Goal: Task Accomplishment & Management: Manage account settings

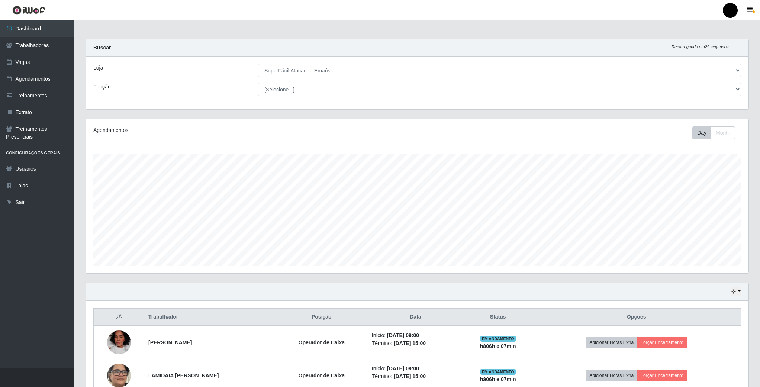
select select "407"
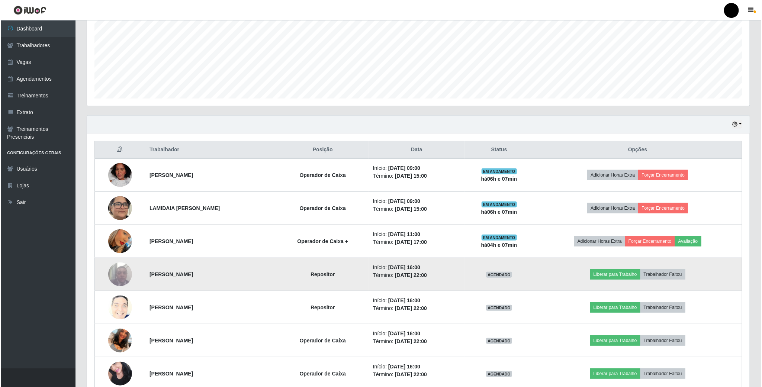
scroll to position [155, 662]
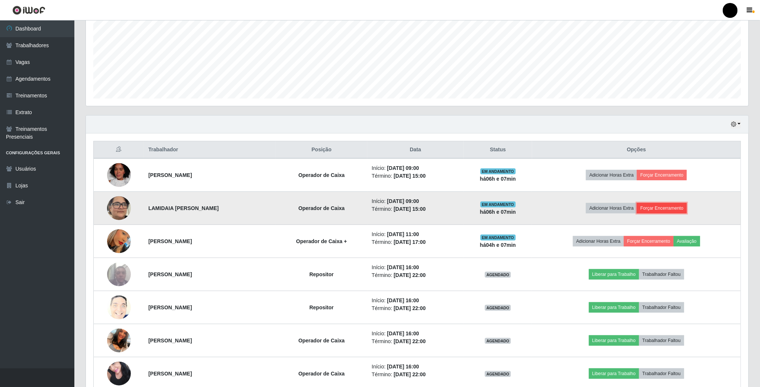
click at [666, 209] on button "Forçar Encerramento" at bounding box center [662, 208] width 50 height 10
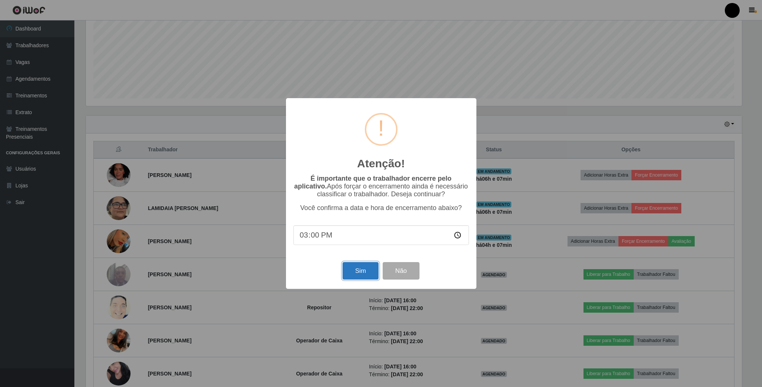
click at [359, 270] on button "Sim" at bounding box center [361, 270] width 36 height 17
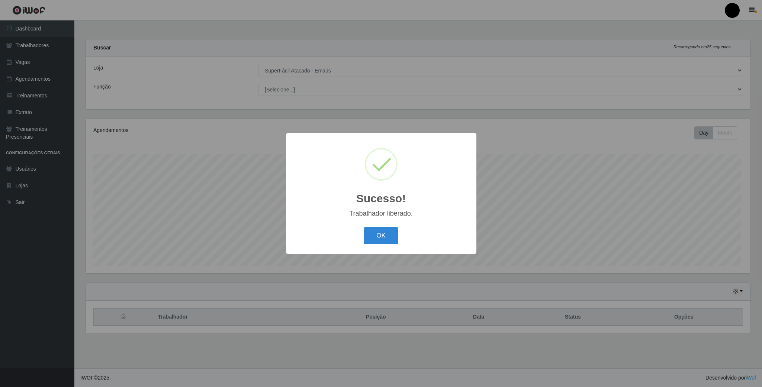
scroll to position [155, 664]
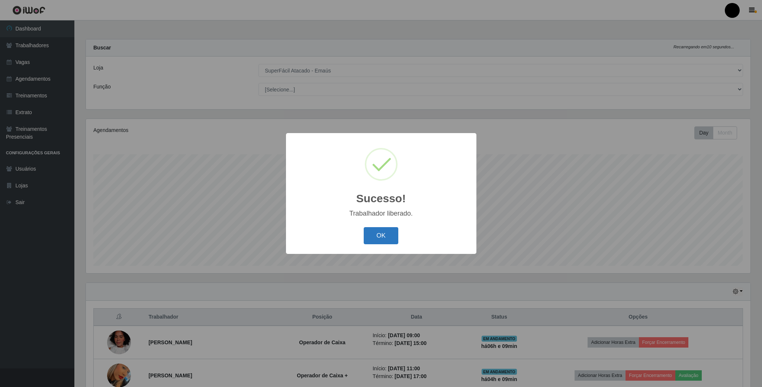
click at [378, 238] on button "OK" at bounding box center [381, 235] width 35 height 17
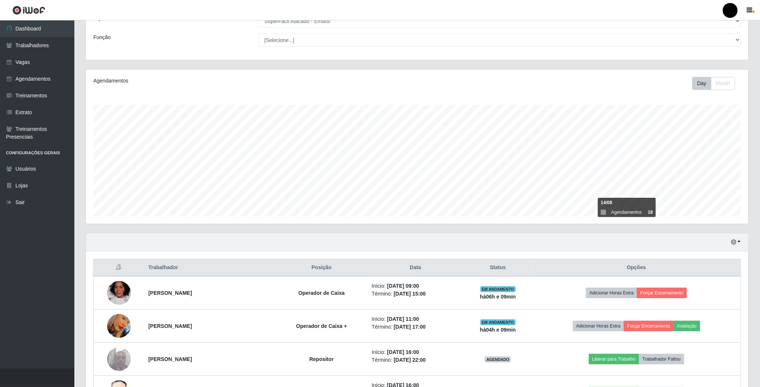
scroll to position [167, 0]
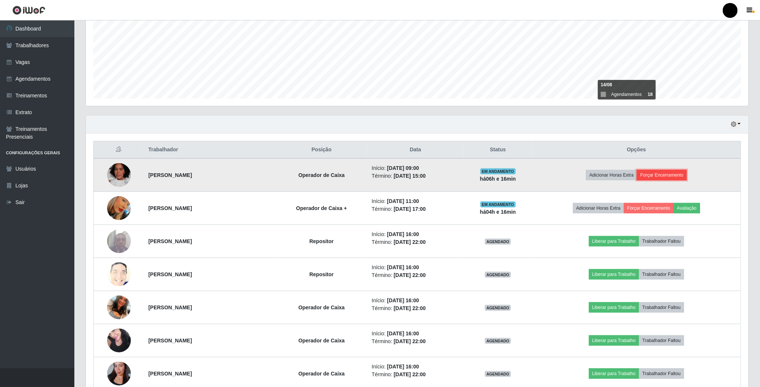
click at [687, 177] on button "Forçar Encerramento" at bounding box center [662, 175] width 50 height 10
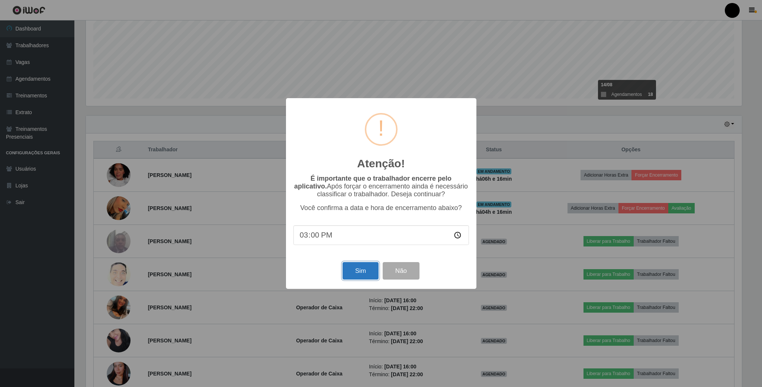
click at [355, 273] on button "Sim" at bounding box center [361, 270] width 36 height 17
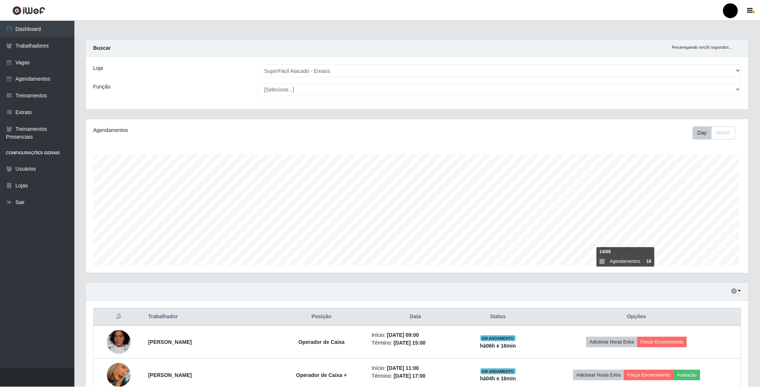
scroll to position [155, 664]
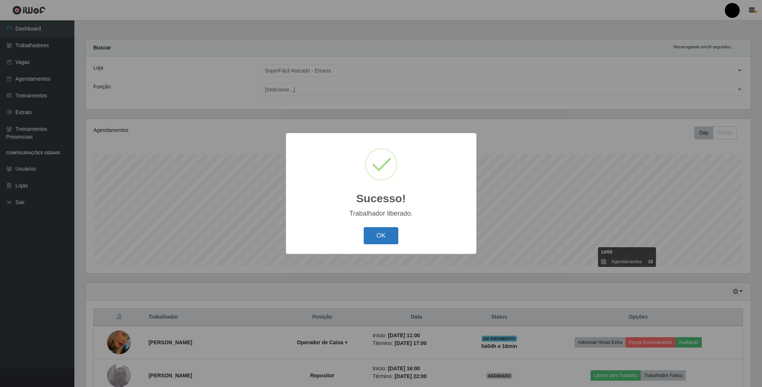
click at [384, 240] on button "OK" at bounding box center [381, 235] width 35 height 17
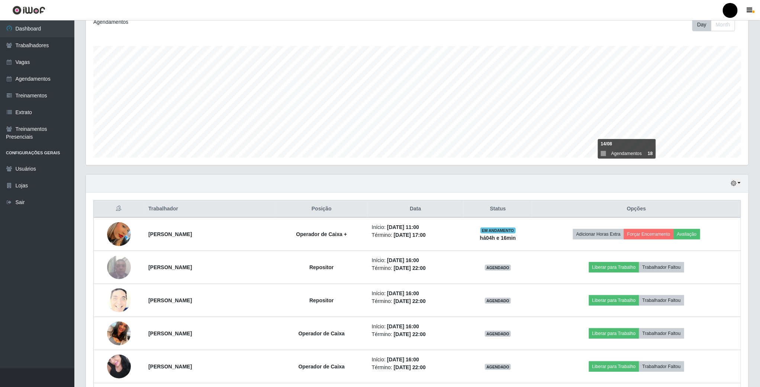
scroll to position [112, 0]
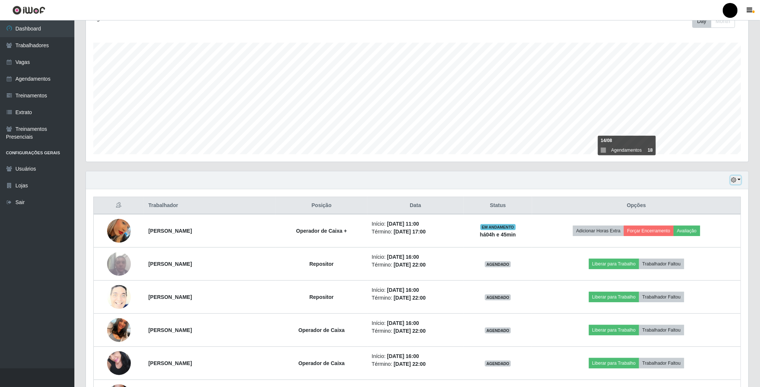
click at [739, 182] on button "button" at bounding box center [736, 180] width 10 height 9
click at [713, 210] on button "1 dia" at bounding box center [711, 210] width 59 height 16
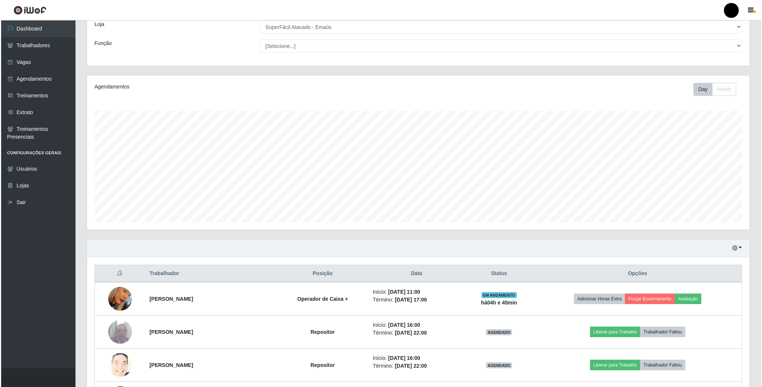
scroll to position [0, 0]
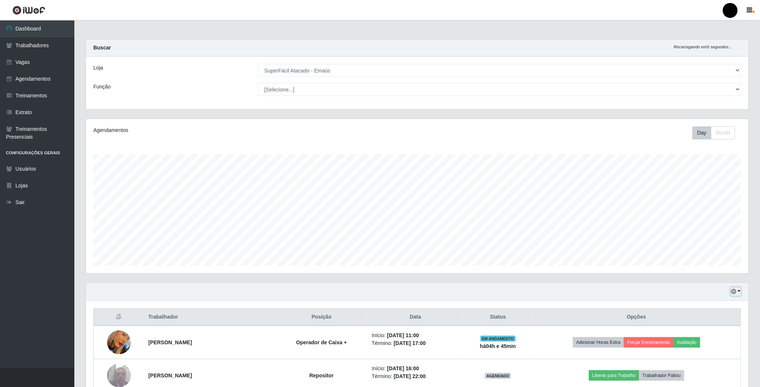
click at [736, 291] on icon "button" at bounding box center [733, 291] width 5 height 5
click at [716, 339] on button "3 dias" at bounding box center [711, 337] width 59 height 16
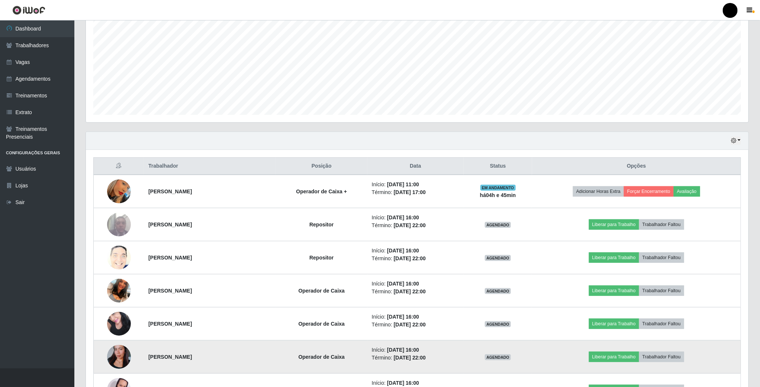
scroll to position [86, 0]
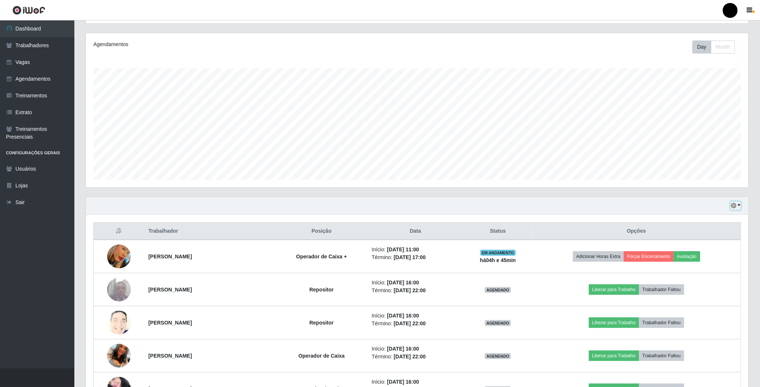
click at [734, 206] on icon "button" at bounding box center [733, 205] width 5 height 5
click at [708, 268] on button "1 Semana" at bounding box center [711, 267] width 59 height 16
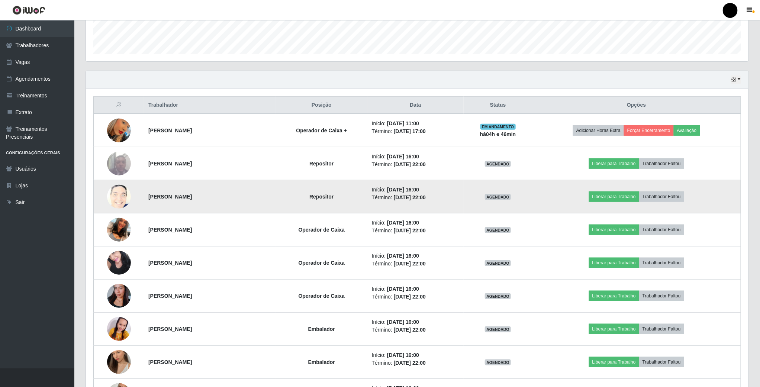
scroll to position [253, 0]
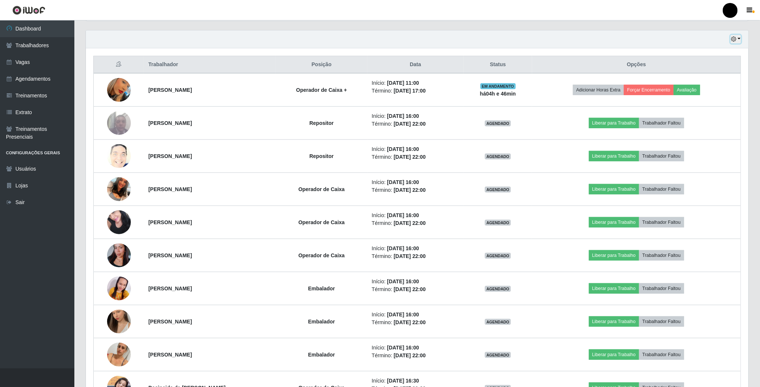
click at [735, 37] on icon "button" at bounding box center [733, 38] width 5 height 5
click at [714, 85] on button "3 dias" at bounding box center [711, 84] width 59 height 16
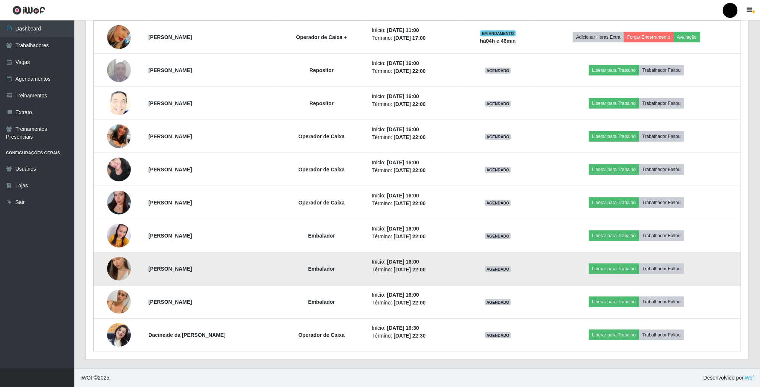
scroll to position [30, 0]
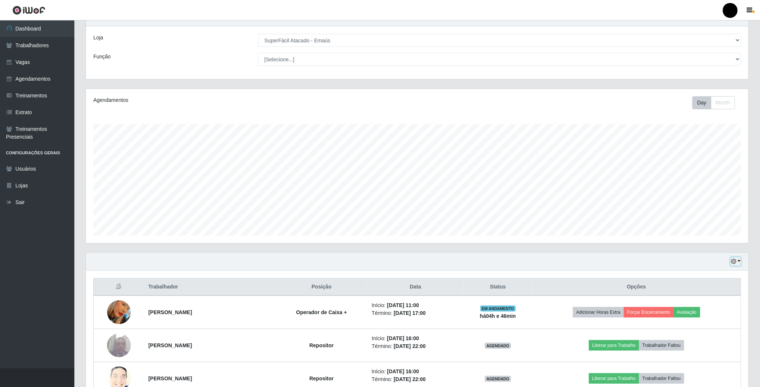
click at [737, 263] on icon "button" at bounding box center [733, 261] width 5 height 5
click at [702, 297] on button "1 dia" at bounding box center [711, 291] width 59 height 16
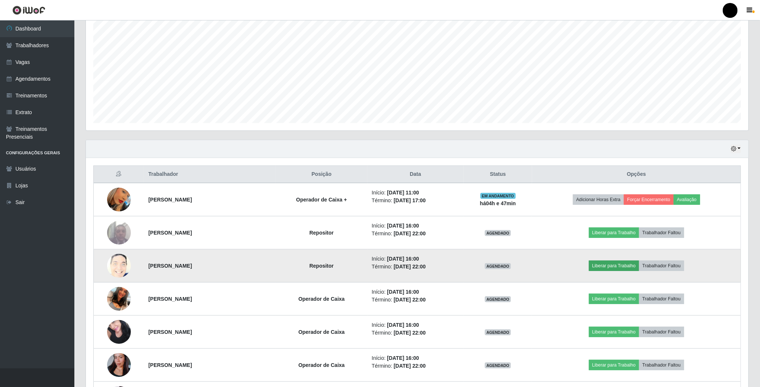
scroll to position [142, 0]
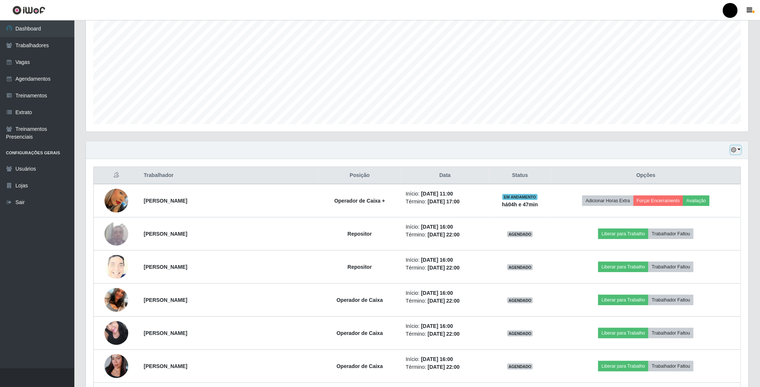
click at [736, 150] on icon "button" at bounding box center [733, 149] width 5 height 5
click at [711, 193] on button "3 dias" at bounding box center [711, 195] width 59 height 16
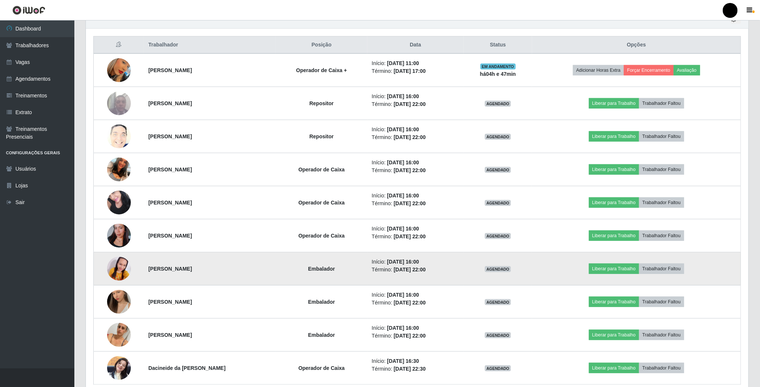
scroll to position [253, 0]
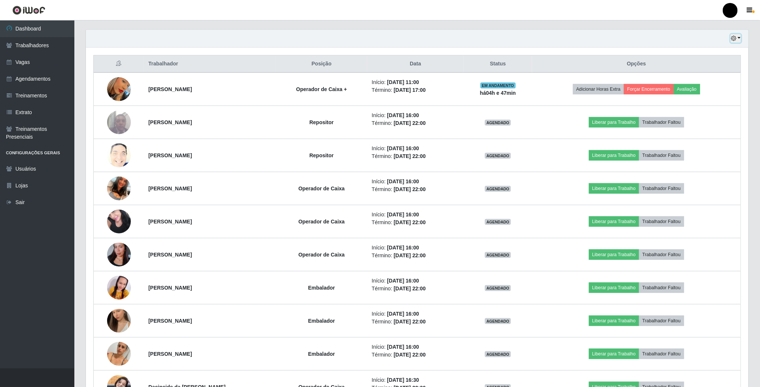
click at [733, 39] on icon "button" at bounding box center [733, 38] width 5 height 5
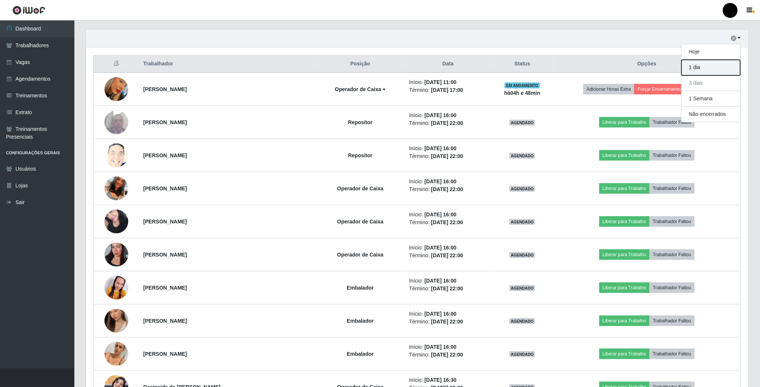
click at [711, 68] on button "1 dia" at bounding box center [711, 68] width 59 height 16
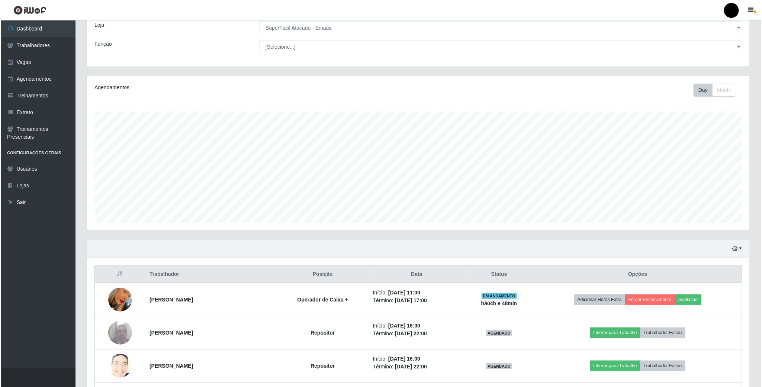
scroll to position [0, 0]
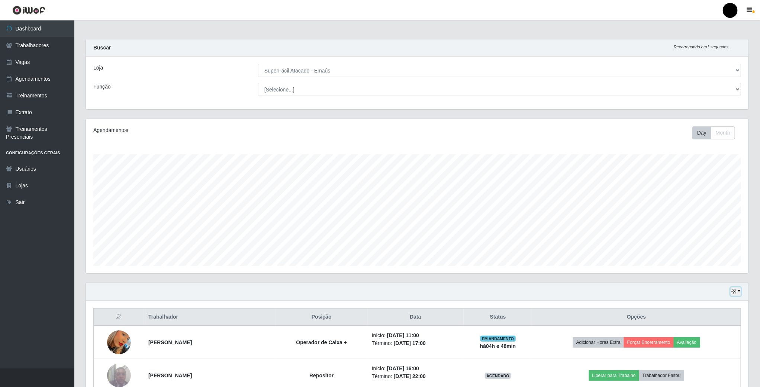
click at [737, 290] on button "button" at bounding box center [736, 292] width 10 height 9
click at [721, 344] on button "3 dias" at bounding box center [711, 337] width 59 height 16
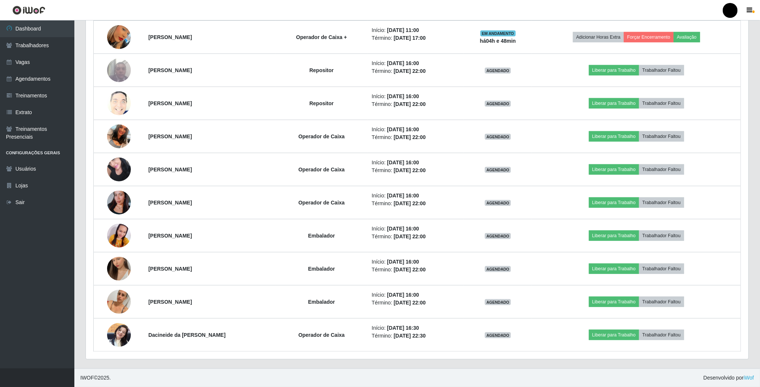
scroll to position [86, 0]
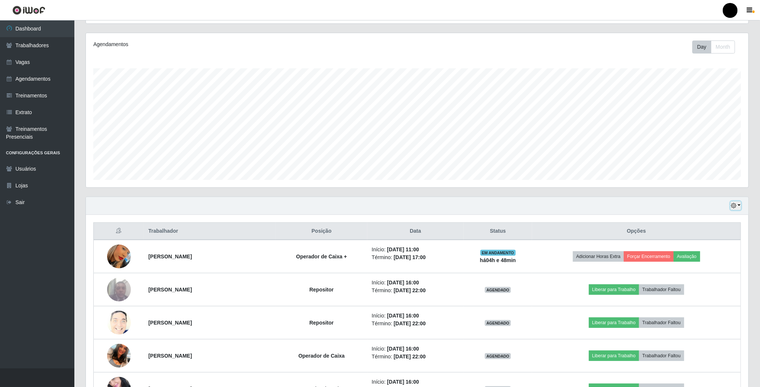
click at [736, 207] on icon "button" at bounding box center [733, 205] width 5 height 5
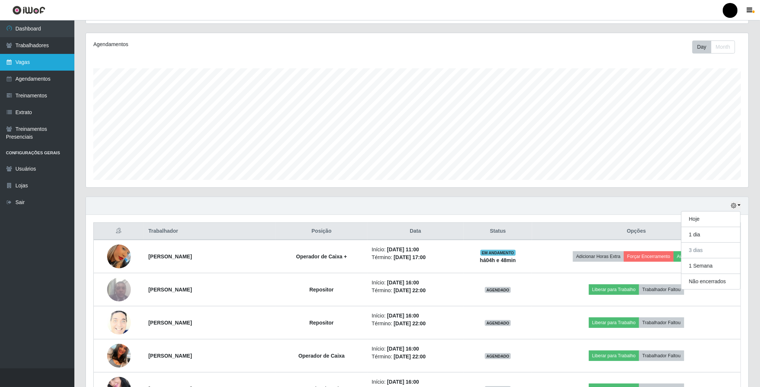
click at [40, 61] on link "Vagas" at bounding box center [37, 62] width 74 height 17
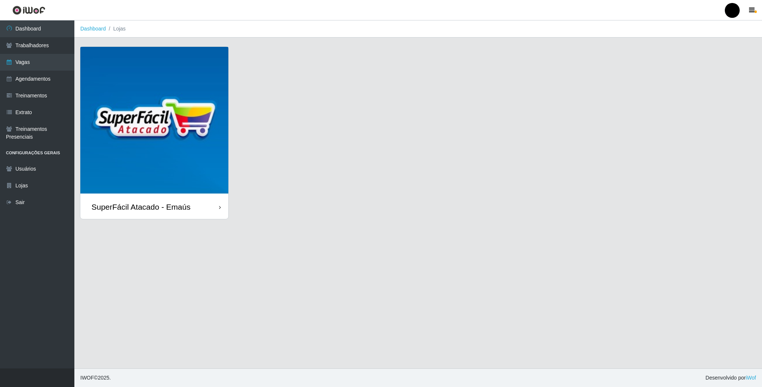
click at [169, 123] on img at bounding box center [154, 121] width 148 height 148
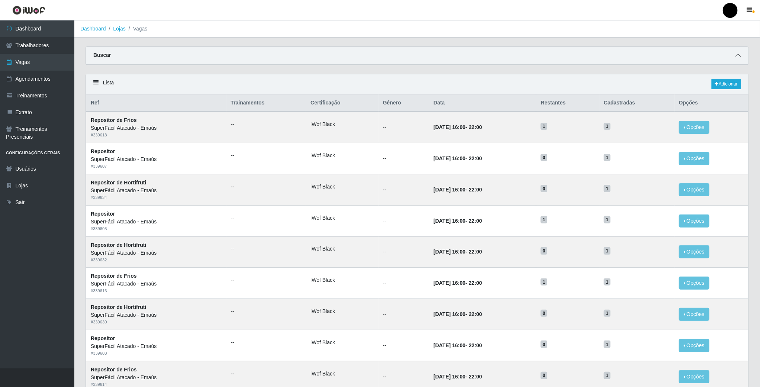
click at [741, 54] on span at bounding box center [738, 55] width 9 height 9
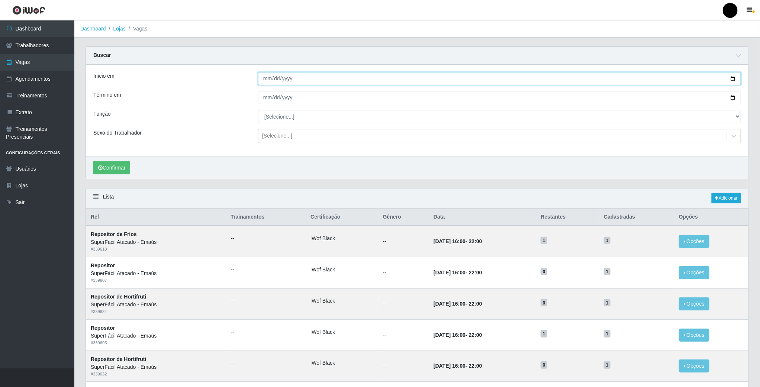
click at [732, 80] on input "Início em" at bounding box center [499, 78] width 483 height 13
type input "[DATE]"
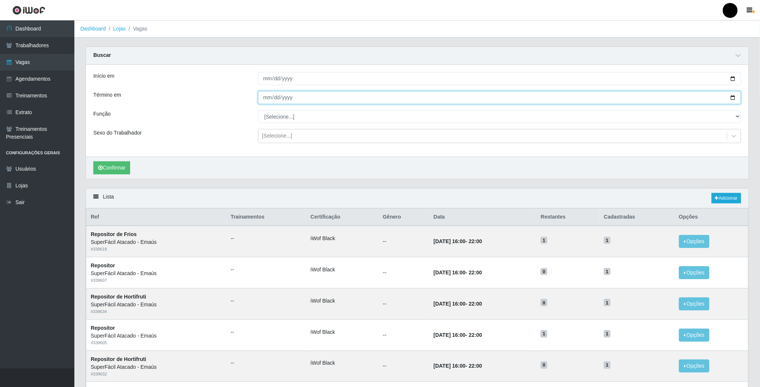
click at [731, 98] on input "Término em" at bounding box center [499, 97] width 483 height 13
type input "[DATE]"
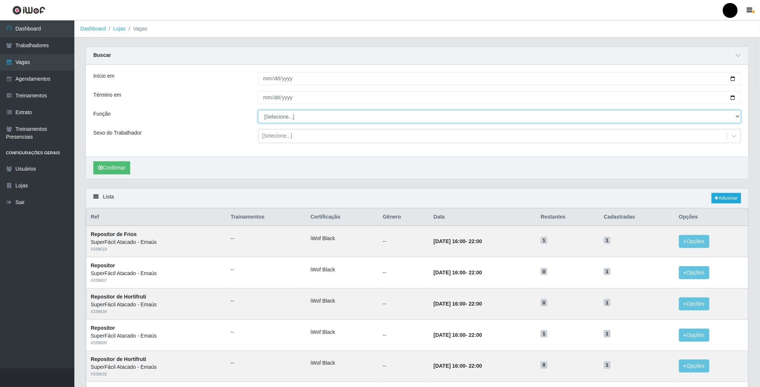
click at [738, 115] on select "[Selecione...] Auxiliar de Estacionamento Auxiliar de Estacionamento + Auxiliar…" at bounding box center [499, 116] width 483 height 13
select select "72"
click at [258, 111] on select "[Selecione...] Auxiliar de Estacionamento Auxiliar de Estacionamento + Auxiliar…" at bounding box center [499, 116] width 483 height 13
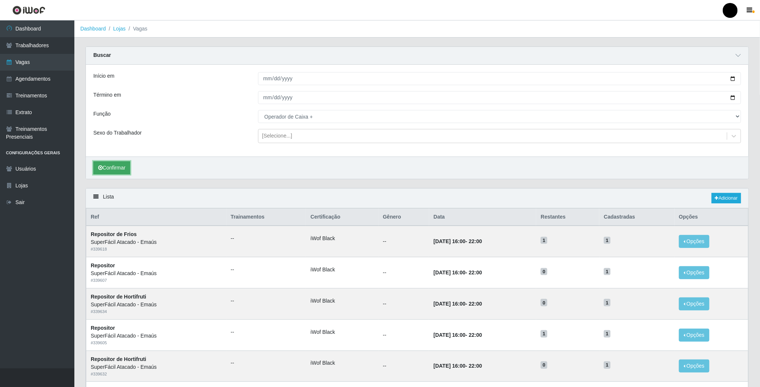
click at [119, 170] on button "Confirmar" at bounding box center [111, 167] width 37 height 13
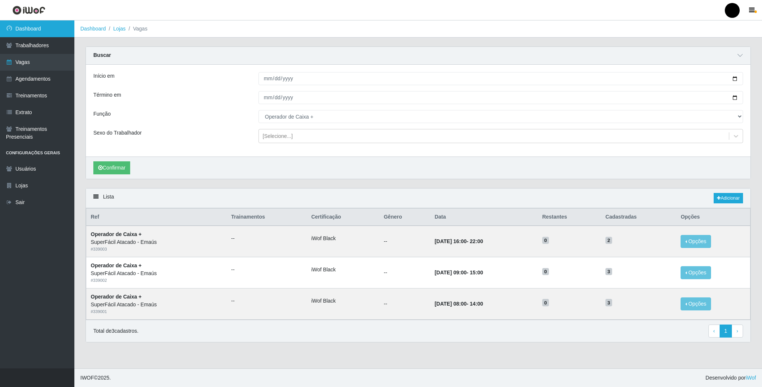
click at [29, 28] on link "Dashboard" at bounding box center [37, 28] width 74 height 17
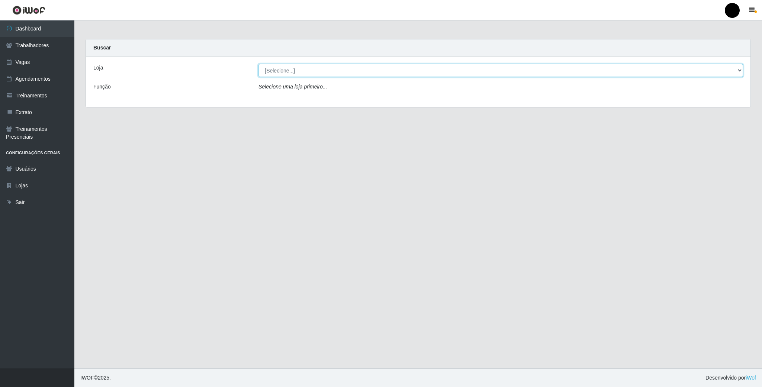
click at [441, 72] on select "[Selecione...] SuperFácil Atacado - Emaús" at bounding box center [501, 70] width 485 height 13
select select "407"
click at [259, 64] on select "[Selecione...] SuperFácil Atacado - Emaús" at bounding box center [501, 70] width 485 height 13
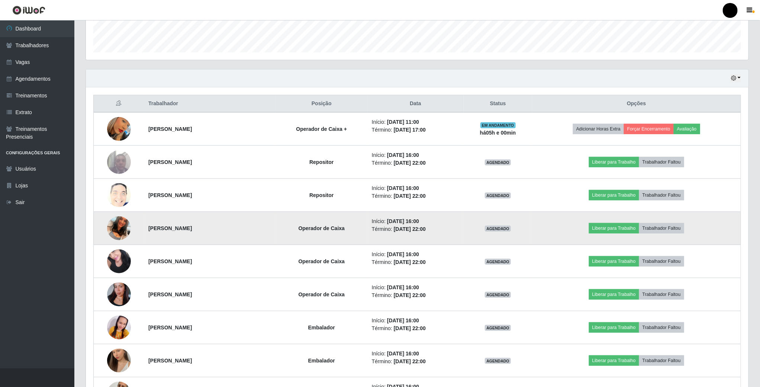
scroll to position [223, 0]
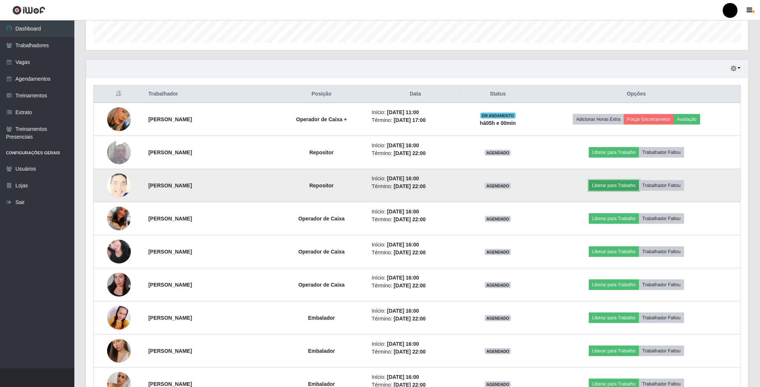
click at [615, 188] on button "Liberar para Trabalho" at bounding box center [614, 185] width 50 height 10
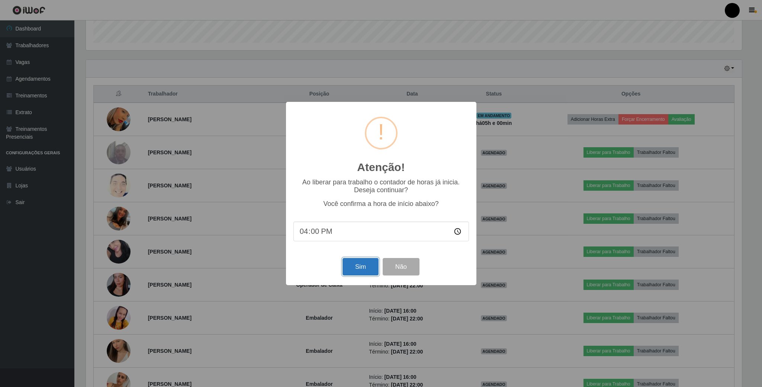
click at [365, 269] on button "Sim" at bounding box center [361, 266] width 36 height 17
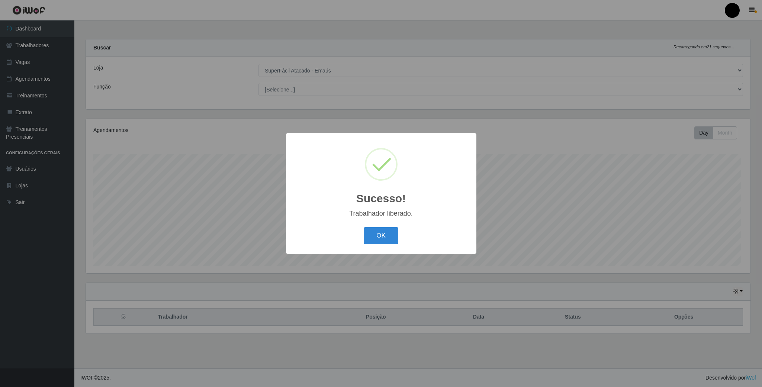
scroll to position [155, 664]
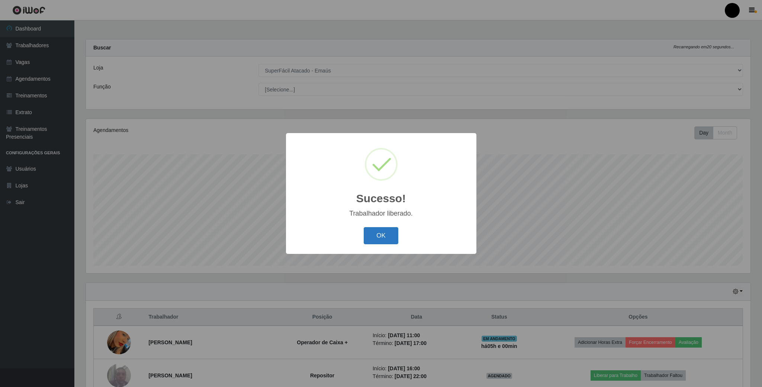
click at [392, 237] on button "OK" at bounding box center [381, 235] width 35 height 17
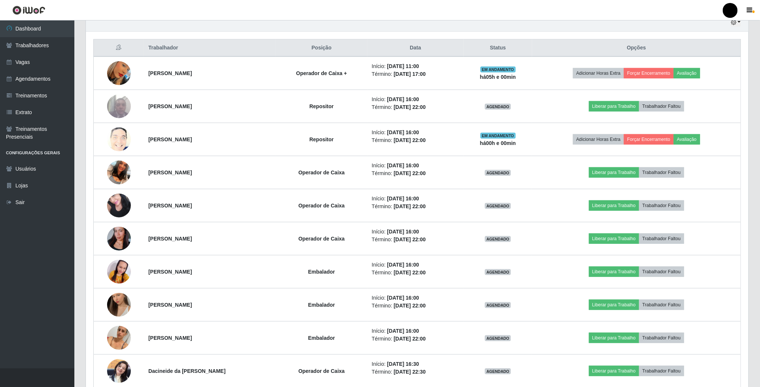
scroll to position [198, 0]
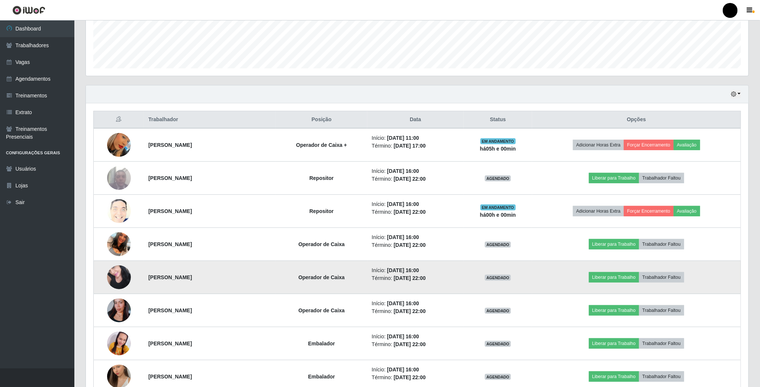
click at [119, 278] on img at bounding box center [119, 278] width 24 height 32
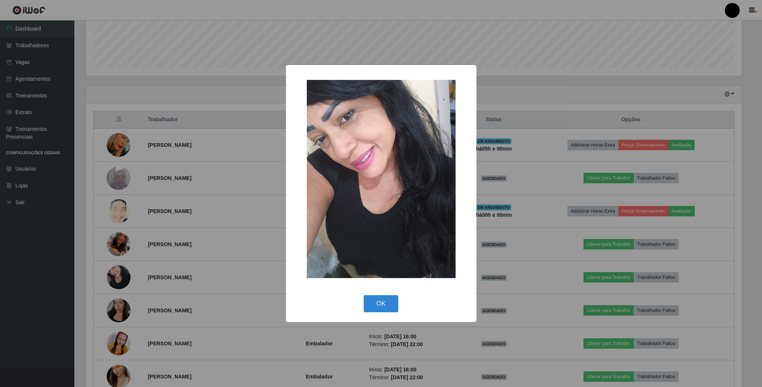
drag, startPoint x: 378, startPoint y: 303, endPoint x: 340, endPoint y: 303, distance: 37.9
click at [375, 303] on button "OK" at bounding box center [381, 303] width 35 height 17
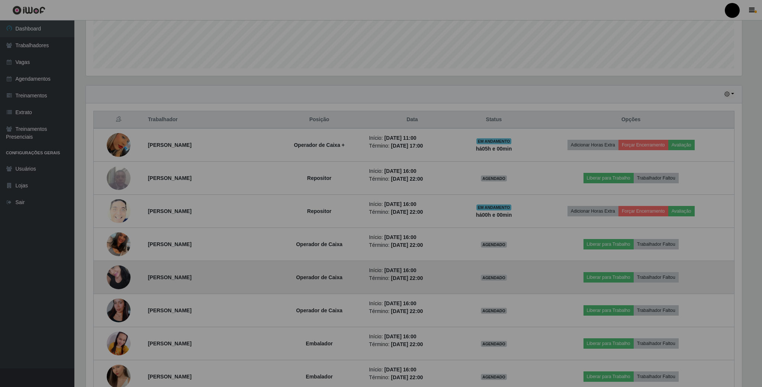
scroll to position [155, 662]
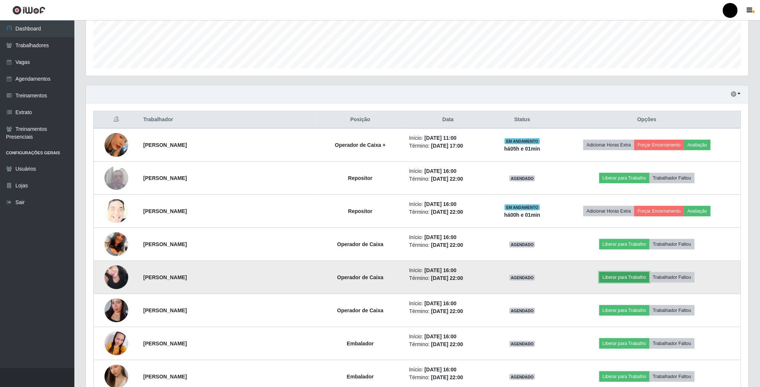
click at [624, 279] on button "Liberar para Trabalho" at bounding box center [625, 277] width 50 height 10
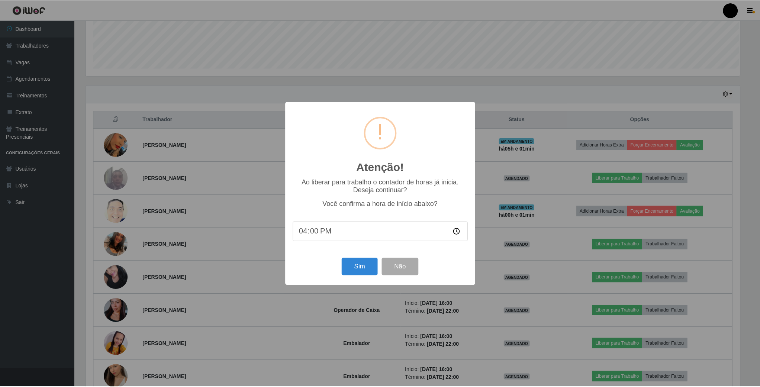
scroll to position [155, 656]
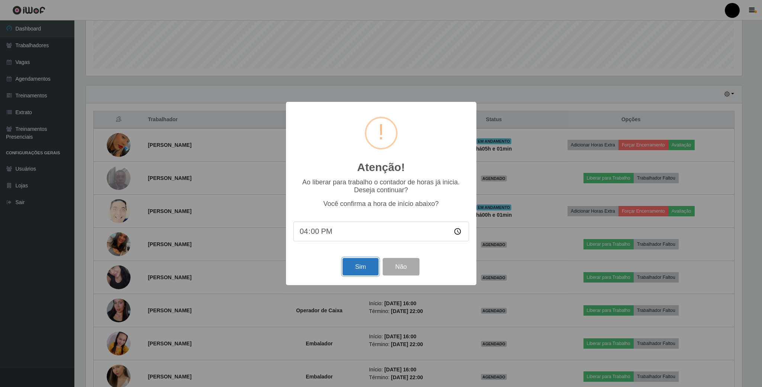
click at [364, 272] on button "Sim" at bounding box center [361, 266] width 36 height 17
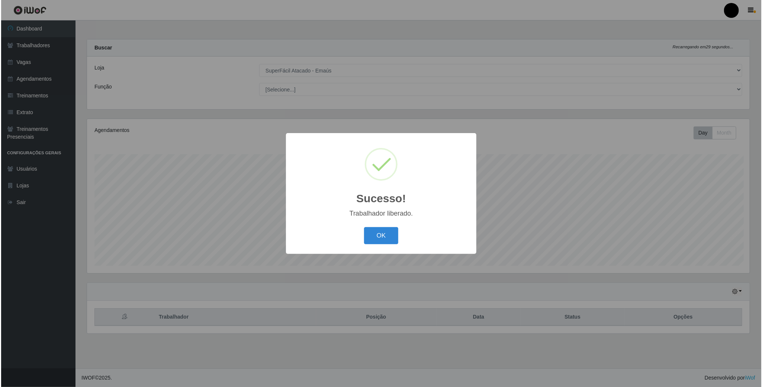
scroll to position [155, 664]
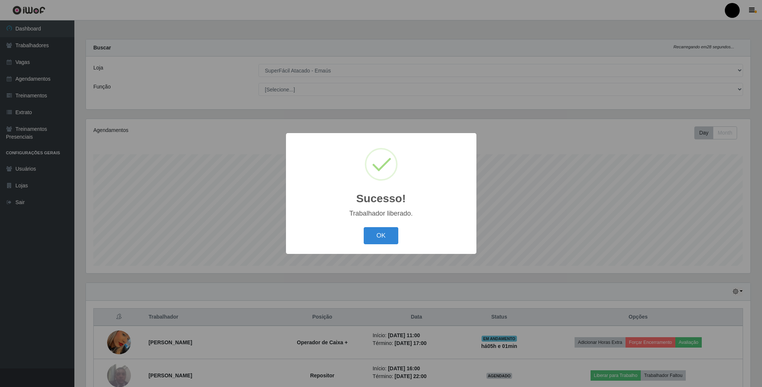
drag, startPoint x: 387, startPoint y: 230, endPoint x: 327, endPoint y: 253, distance: 64.3
click at [383, 233] on button "OK" at bounding box center [381, 235] width 35 height 17
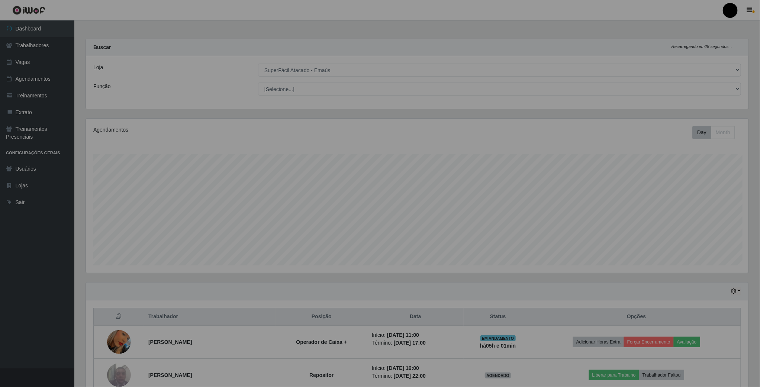
scroll to position [371897, 371389]
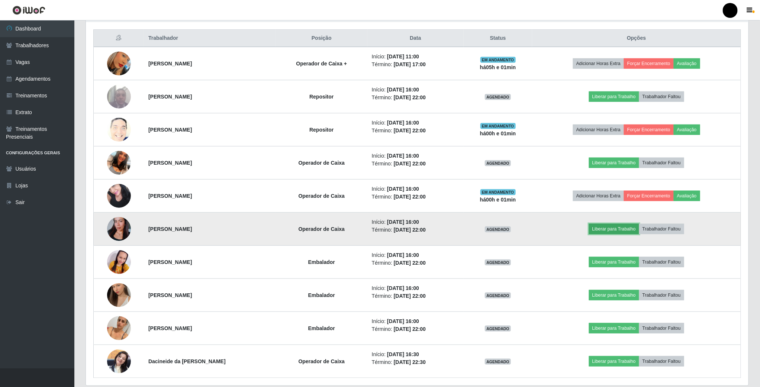
click at [614, 232] on button "Liberar para Trabalho" at bounding box center [614, 229] width 50 height 10
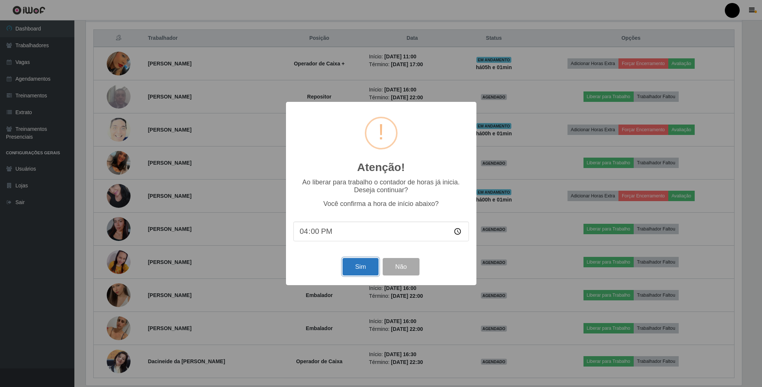
click at [368, 272] on button "Sim" at bounding box center [361, 266] width 36 height 17
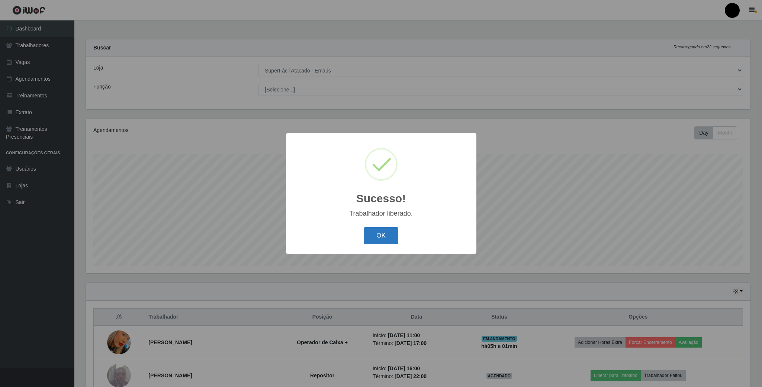
click at [373, 234] on button "OK" at bounding box center [381, 235] width 35 height 17
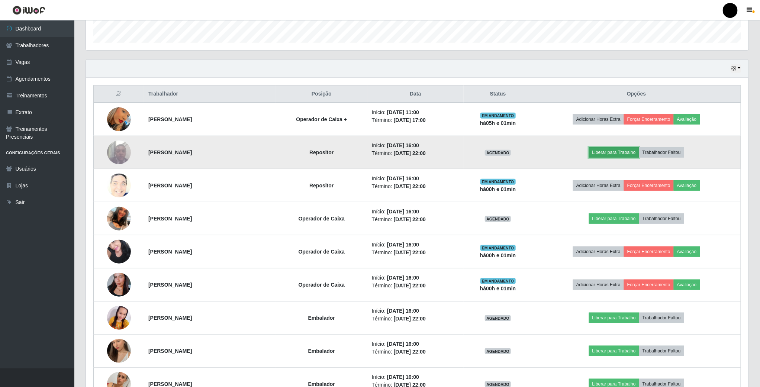
click at [606, 151] on button "Liberar para Trabalho" at bounding box center [614, 152] width 50 height 10
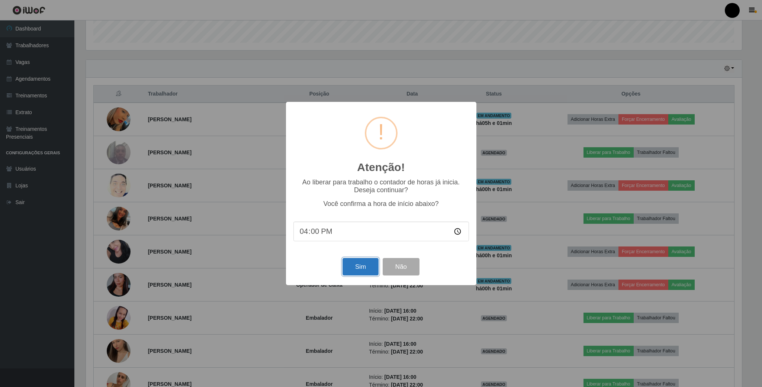
click at [361, 263] on button "Sim" at bounding box center [361, 266] width 36 height 17
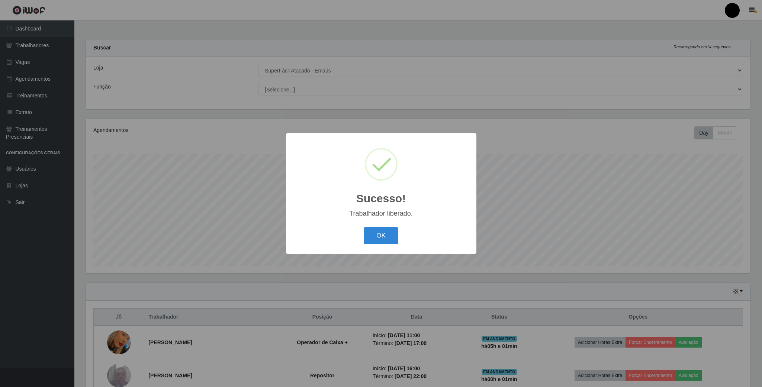
drag, startPoint x: 384, startPoint y: 231, endPoint x: 345, endPoint y: 237, distance: 39.0
click at [384, 232] on button "OK" at bounding box center [381, 235] width 35 height 17
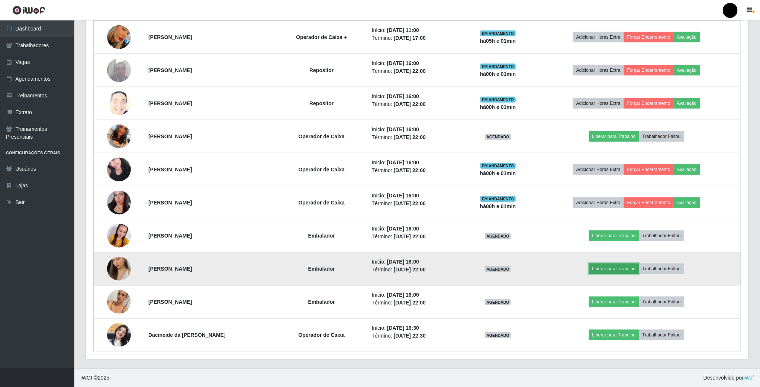
click at [619, 264] on button "Liberar para Trabalho" at bounding box center [614, 269] width 50 height 10
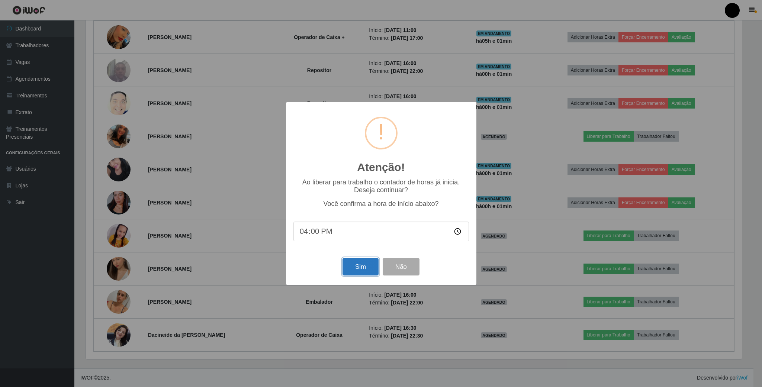
click at [361, 266] on button "Sim" at bounding box center [361, 266] width 36 height 17
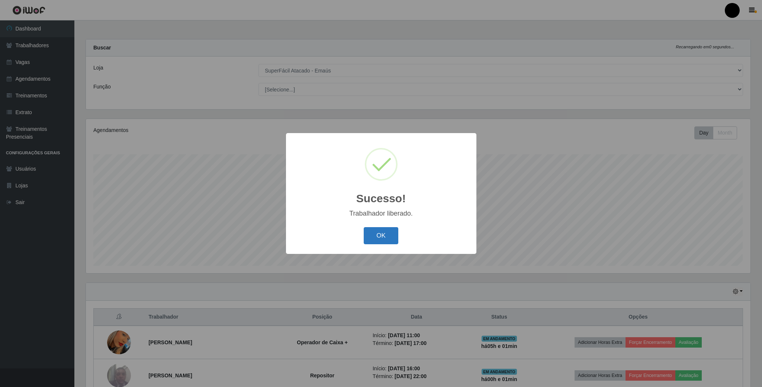
click at [379, 231] on button "OK" at bounding box center [381, 235] width 35 height 17
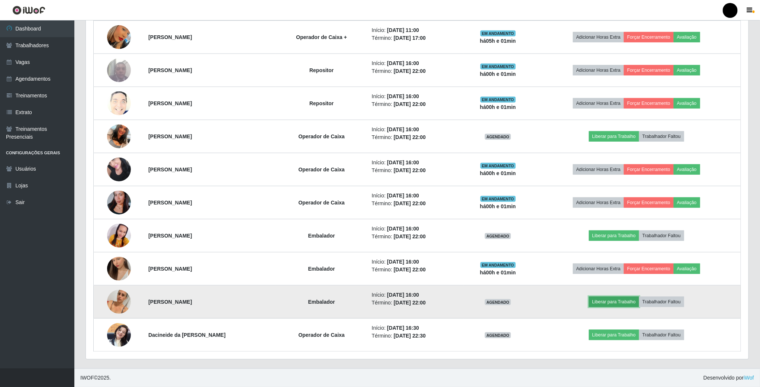
click at [614, 300] on button "Liberar para Trabalho" at bounding box center [614, 302] width 50 height 10
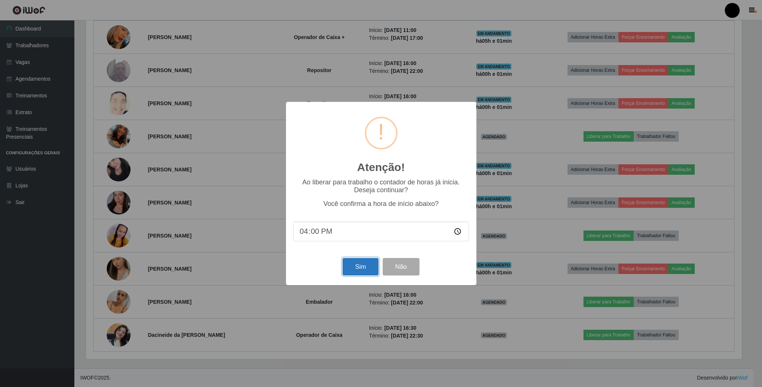
click at [353, 273] on button "Sim" at bounding box center [361, 266] width 36 height 17
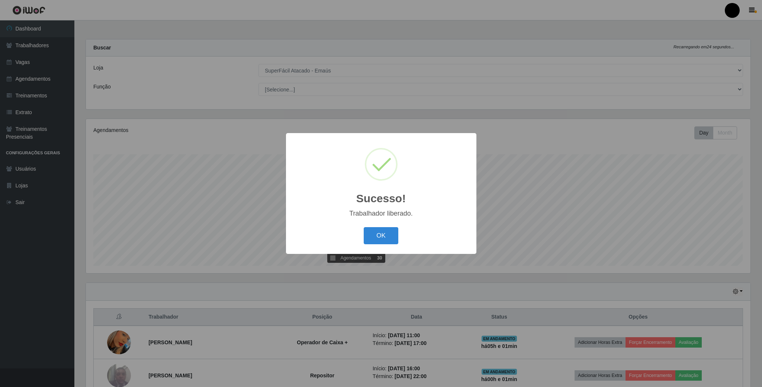
drag, startPoint x: 390, startPoint y: 238, endPoint x: 331, endPoint y: 259, distance: 62.8
click at [388, 238] on button "OK" at bounding box center [381, 235] width 35 height 17
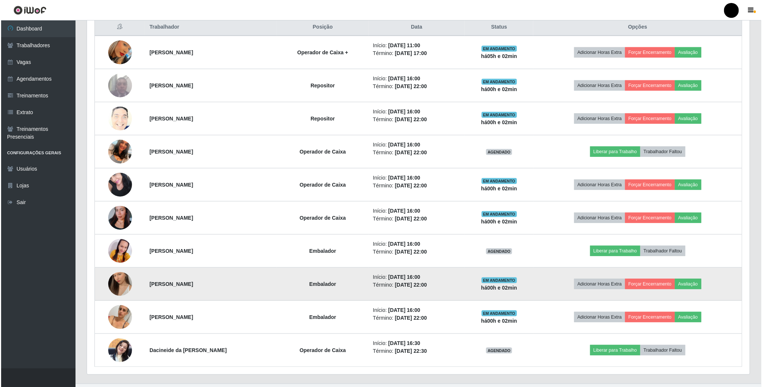
scroll to position [309, 0]
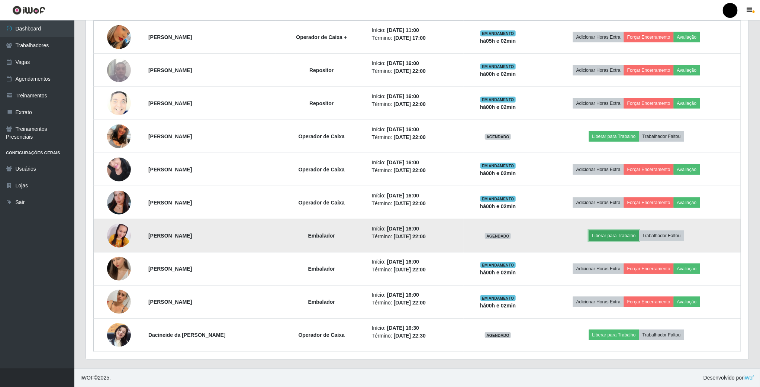
click at [628, 236] on button "Liberar para Trabalho" at bounding box center [614, 236] width 50 height 10
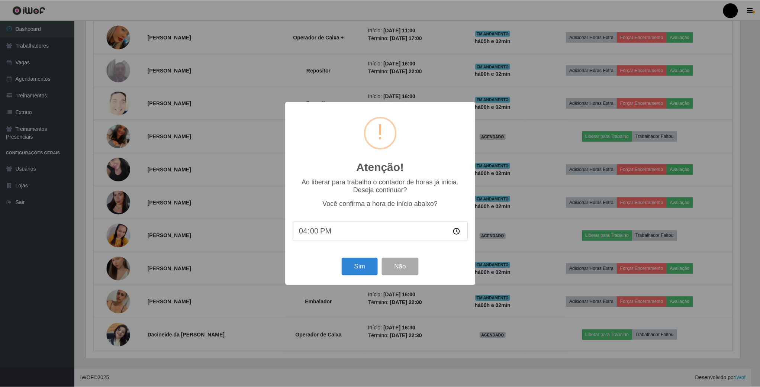
scroll to position [155, 656]
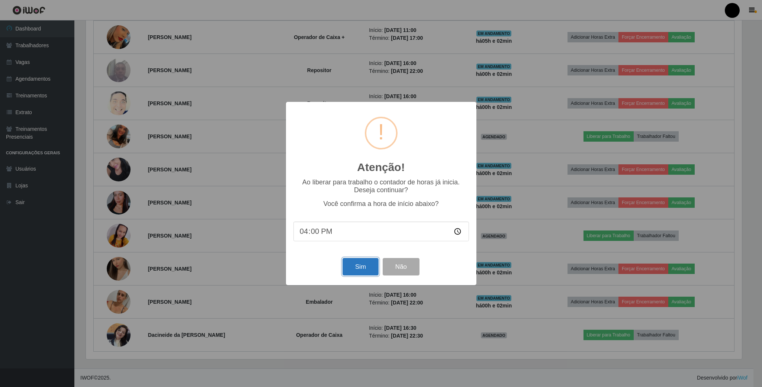
click at [368, 267] on button "Sim" at bounding box center [361, 266] width 36 height 17
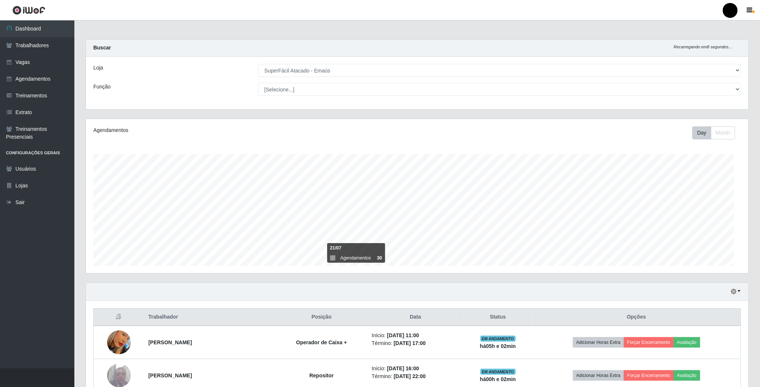
scroll to position [155, 664]
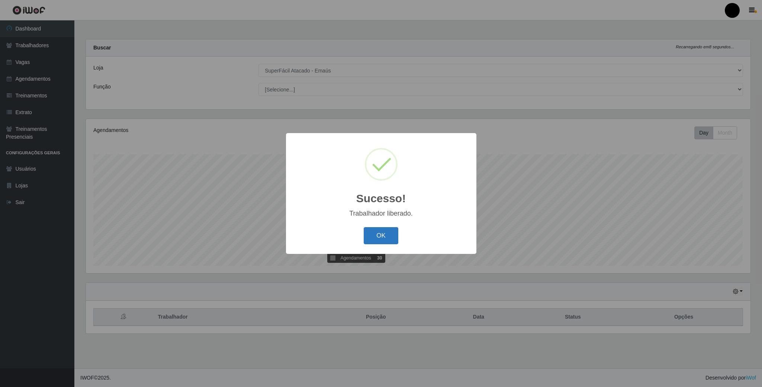
click at [374, 237] on button "OK" at bounding box center [381, 235] width 35 height 17
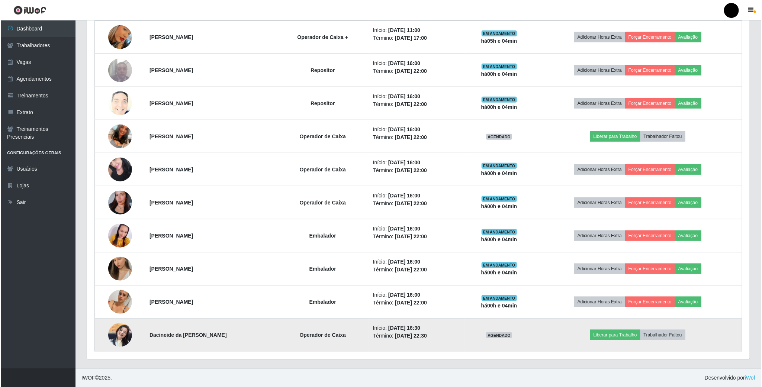
scroll to position [253, 0]
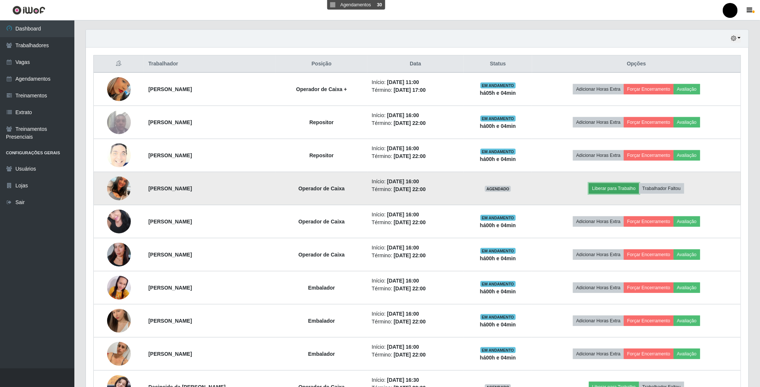
click at [632, 190] on button "Liberar para Trabalho" at bounding box center [614, 188] width 50 height 10
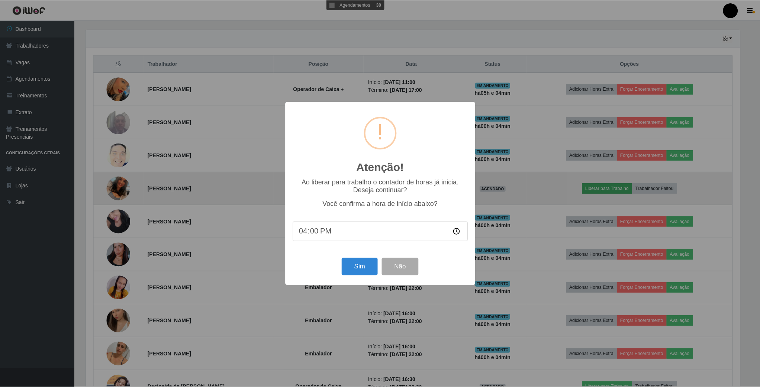
scroll to position [155, 656]
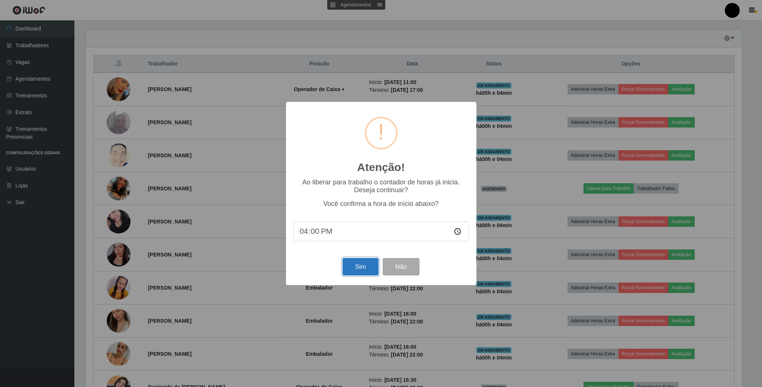
click at [354, 262] on button "Sim" at bounding box center [361, 266] width 36 height 17
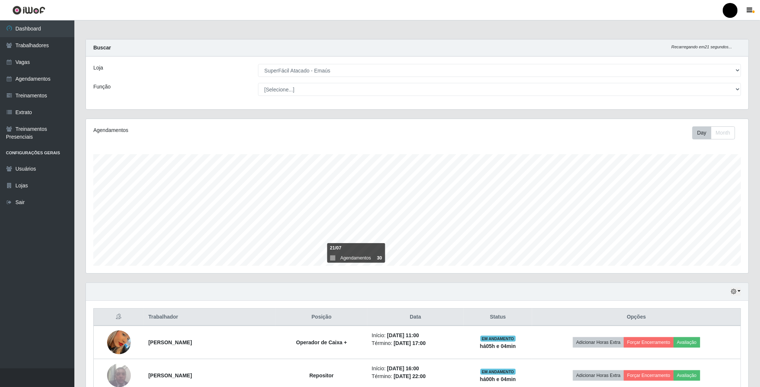
scroll to position [155, 664]
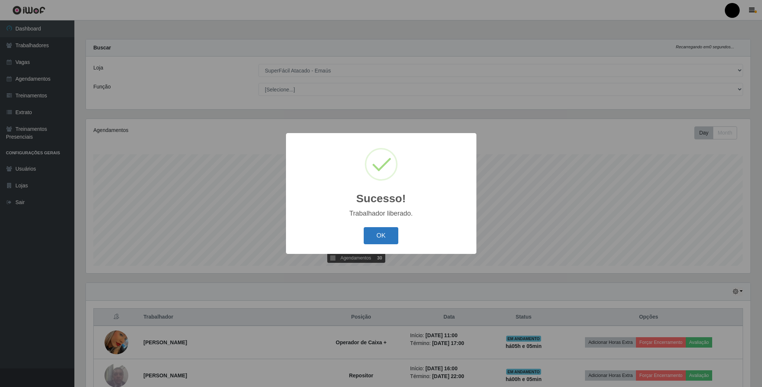
click at [390, 236] on button "OK" at bounding box center [381, 235] width 35 height 17
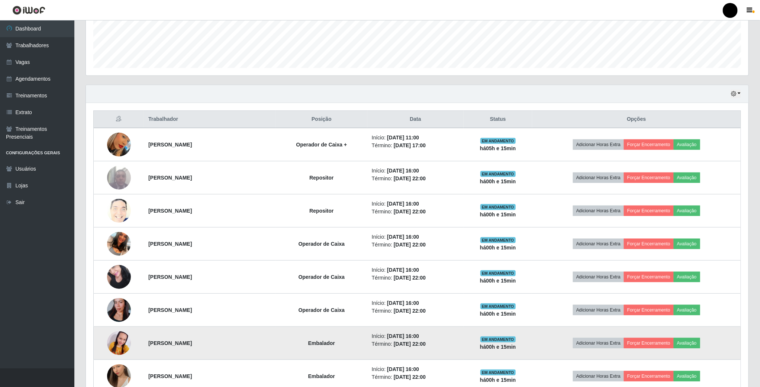
scroll to position [198, 0]
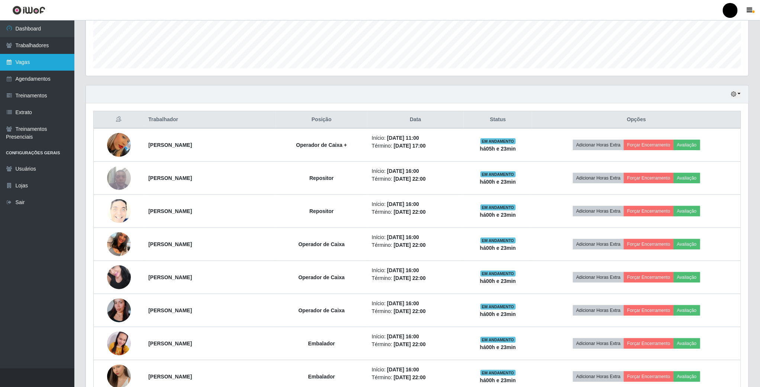
click at [41, 58] on link "Vagas" at bounding box center [37, 62] width 74 height 17
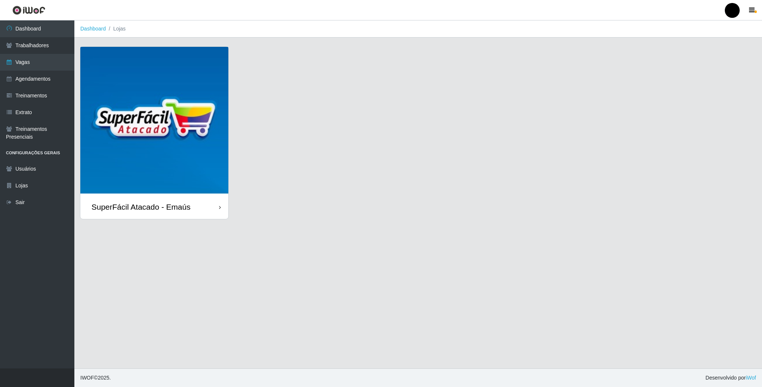
click at [82, 89] on img at bounding box center [154, 121] width 148 height 148
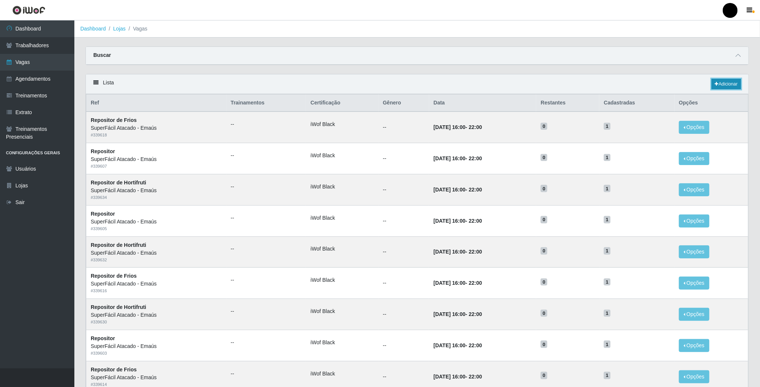
click at [726, 87] on link "Adicionar" at bounding box center [726, 84] width 29 height 10
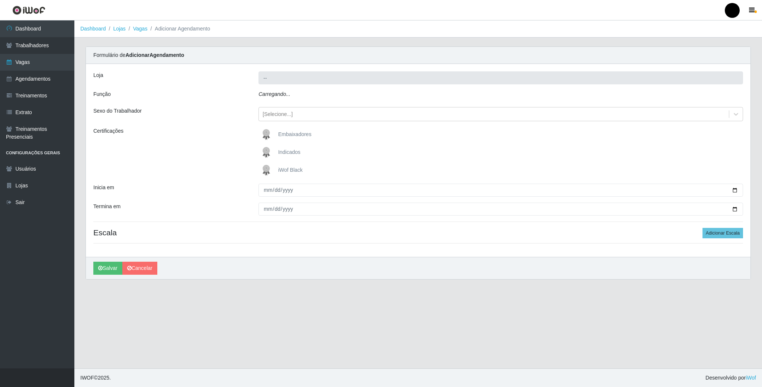
type input "SuperFácil Atacado - Emaús"
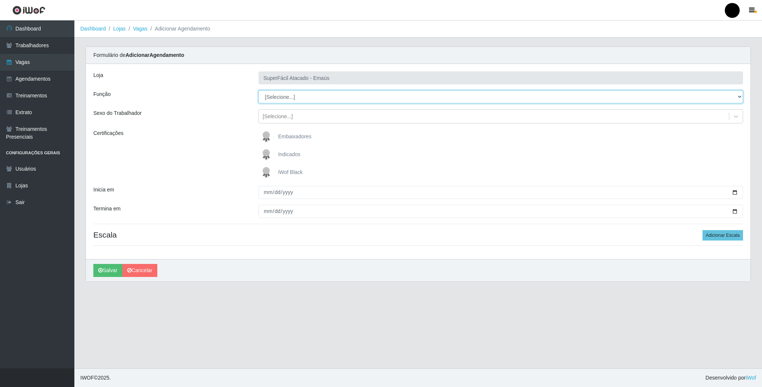
click at [367, 94] on select "[Selecione...] Auxiliar de Estacionamento Auxiliar de Estacionamento + Auxiliar…" at bounding box center [501, 96] width 485 height 13
select select "72"
click at [259, 91] on select "[Selecione...] Auxiliar de Estacionamento Auxiliar de Estacionamento + Auxiliar…" at bounding box center [501, 96] width 485 height 13
click at [266, 174] on img at bounding box center [268, 172] width 18 height 15
click at [0, 0] on input "iWof Black" at bounding box center [0, 0] width 0 height 0
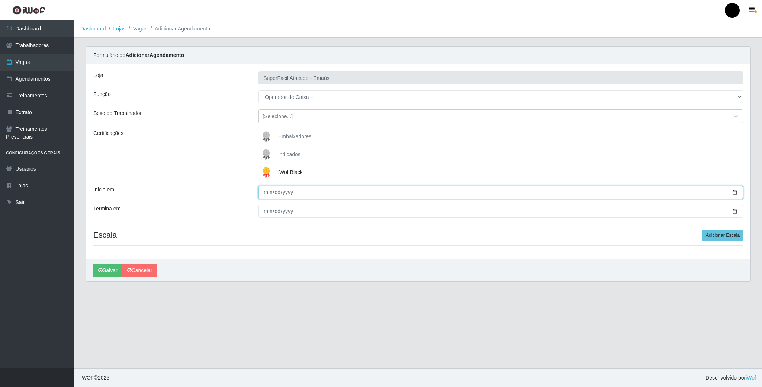
click at [732, 195] on input "Inicia em" at bounding box center [501, 192] width 485 height 13
type input "[DATE]"
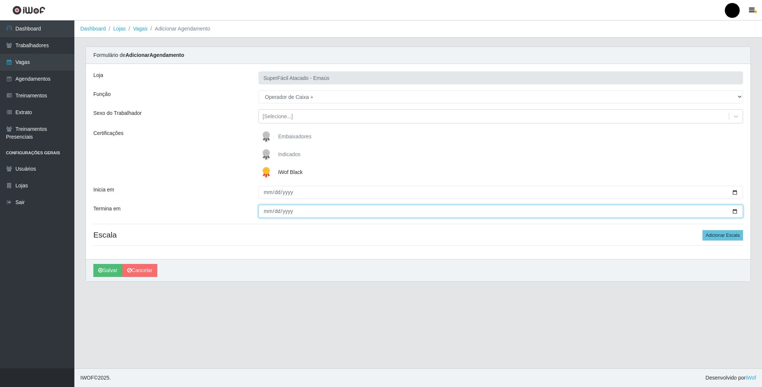
click at [735, 211] on input "Termina em" at bounding box center [501, 211] width 485 height 13
type input "[DATE]"
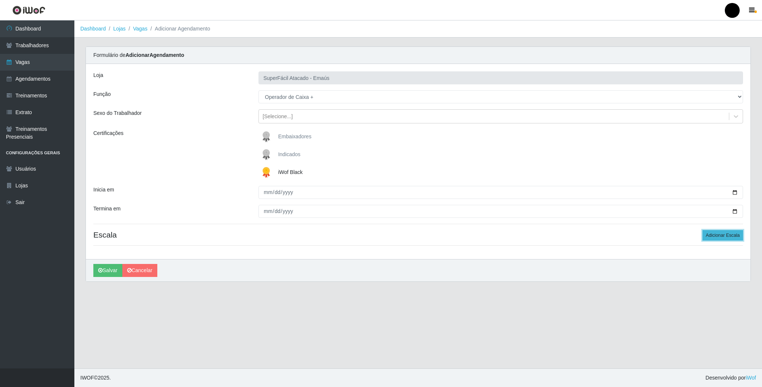
click at [726, 237] on button "Adicionar Escala" at bounding box center [723, 235] width 41 height 10
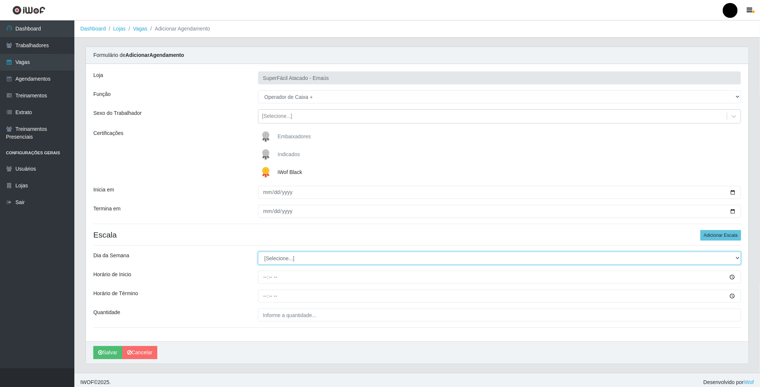
click at [267, 263] on select "[Selecione...] Segunda Terça Quarta Quinta Sexta Sábado Domingo" at bounding box center [499, 258] width 483 height 13
select select "6"
click at [258, 253] on select "[Selecione...] Segunda Terça Quarta Quinta Sexta Sábado Domingo" at bounding box center [499, 258] width 483 height 13
click at [269, 277] on input "Horário de Inicio" at bounding box center [499, 277] width 483 height 13
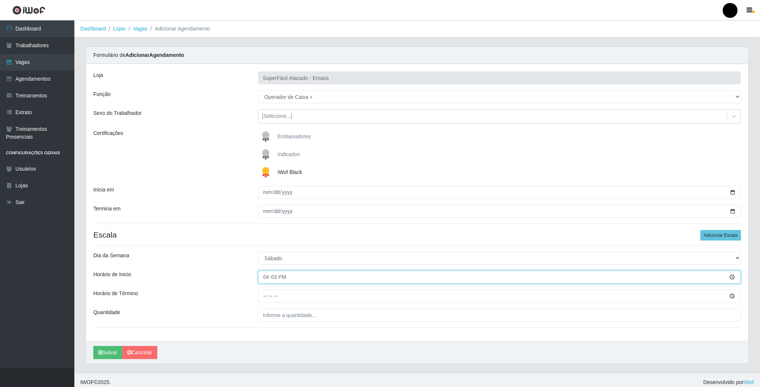
type input "16:30"
click at [267, 300] on input "Horário de Término" at bounding box center [499, 296] width 483 height 13
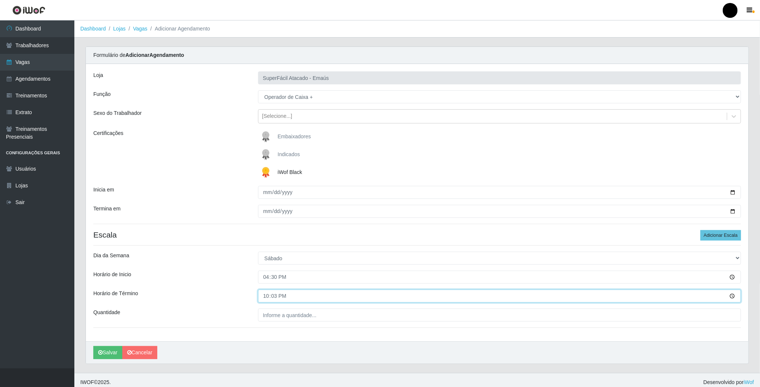
type input "22:30"
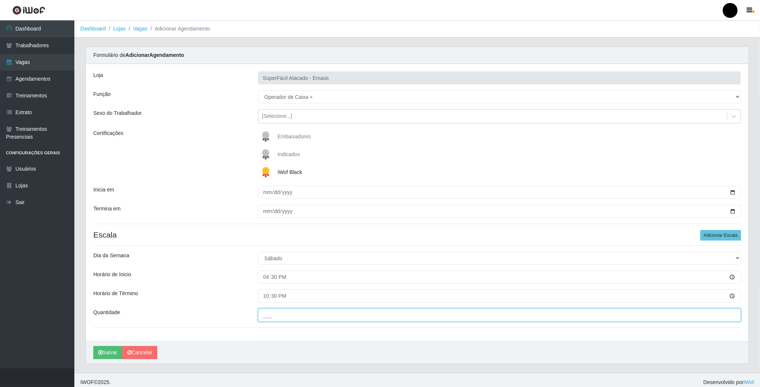
click at [273, 322] on input "___" at bounding box center [499, 315] width 483 height 13
type input "1__"
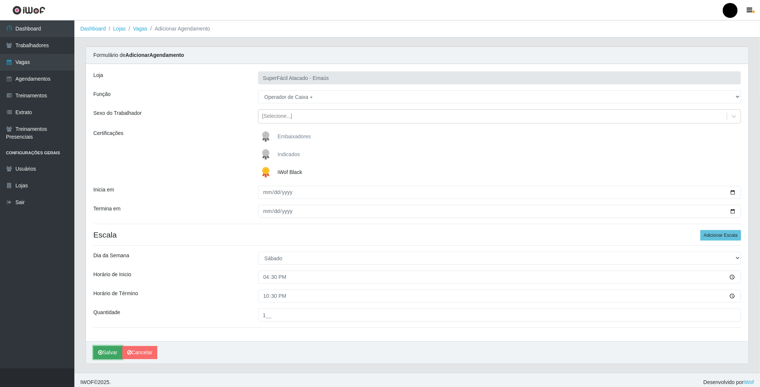
click at [114, 353] on button "Salvar" at bounding box center [107, 352] width 29 height 13
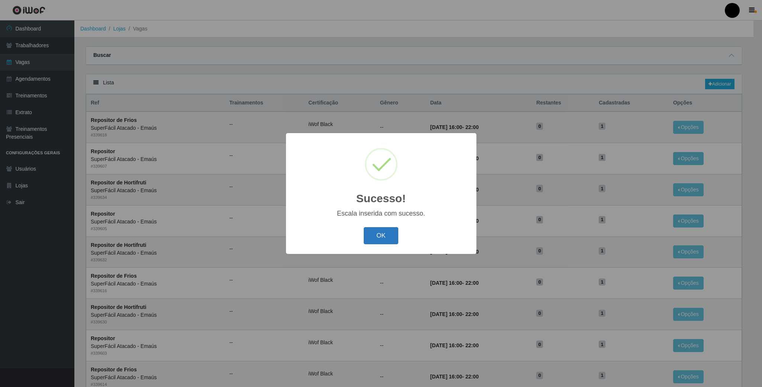
click at [381, 243] on button "OK" at bounding box center [381, 235] width 35 height 17
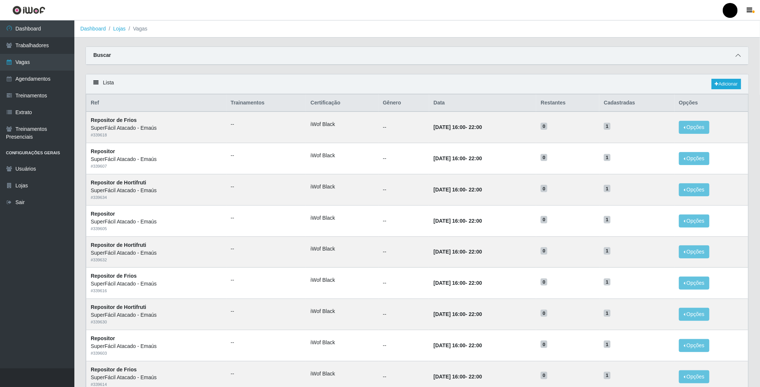
click at [737, 58] on icon at bounding box center [738, 55] width 5 height 5
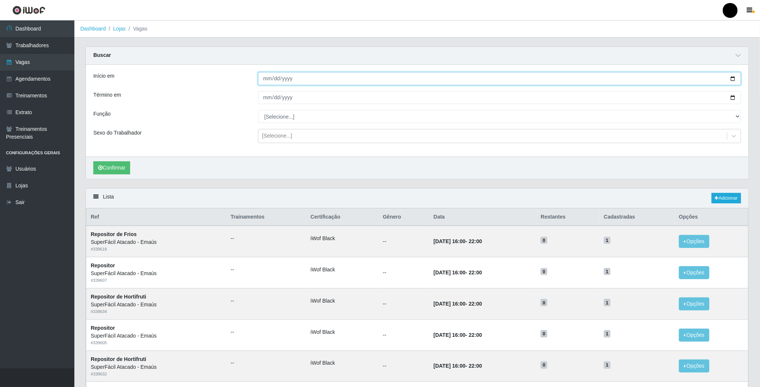
click at [733, 82] on input "Início em" at bounding box center [499, 78] width 483 height 13
type input "[DATE]"
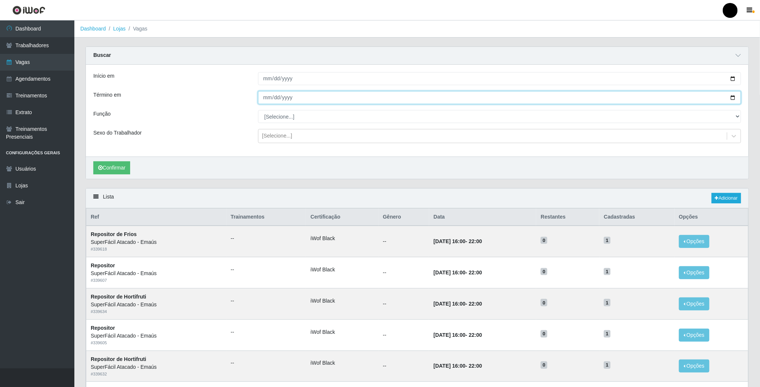
click at [736, 99] on input "Término em" at bounding box center [499, 97] width 483 height 13
type input "[DATE]"
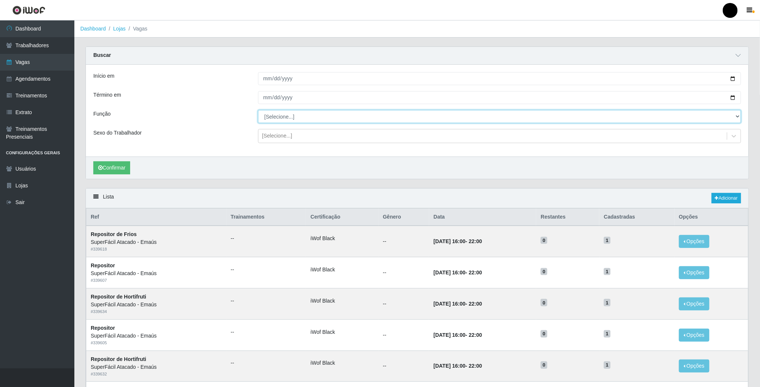
click at [736, 119] on select "[Selecione...] Auxiliar de Estacionamento Auxiliar de Estacionamento + Auxiliar…" at bounding box center [499, 116] width 483 height 13
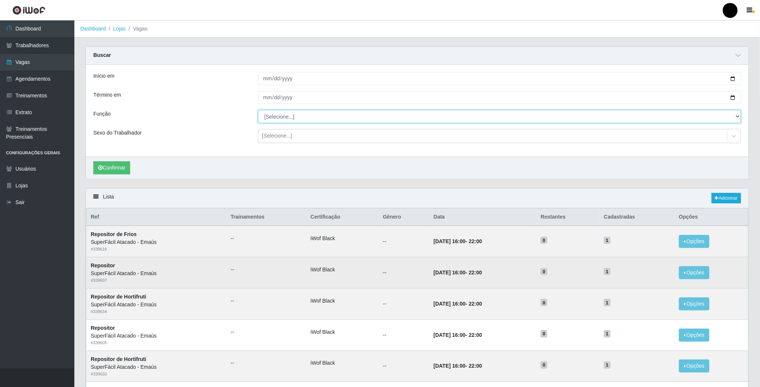
select select "72"
click at [258, 111] on select "[Selecione...] Auxiliar de Estacionamento Auxiliar de Estacionamento + Auxiliar…" at bounding box center [499, 116] width 483 height 13
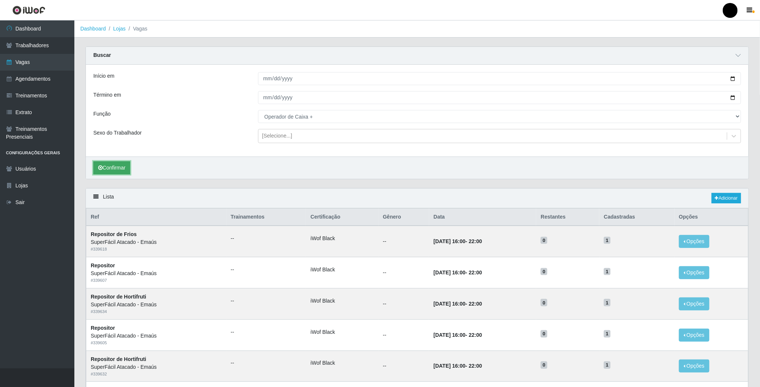
click at [109, 169] on button "Confirmar" at bounding box center [111, 167] width 37 height 13
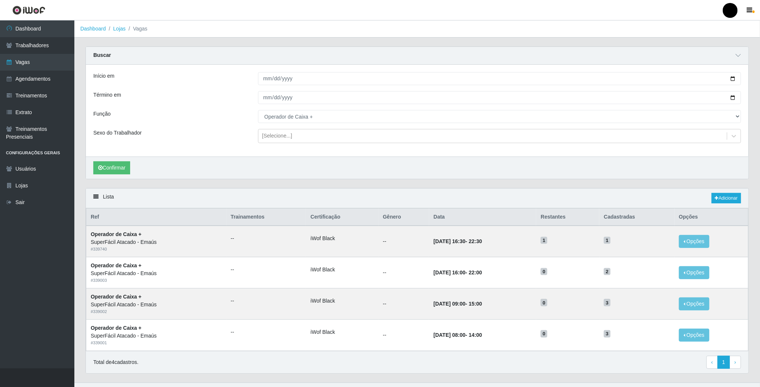
click at [272, 6] on header "Perfil Alterar Senha Sair" at bounding box center [380, 10] width 760 height 20
click at [270, 18] on header "Perfil Alterar Senha Sair" at bounding box center [380, 10] width 760 height 20
click at [112, 29] on li "Lojas" at bounding box center [116, 29] width 20 height 8
click at [116, 29] on link "Lojas" at bounding box center [119, 29] width 12 height 6
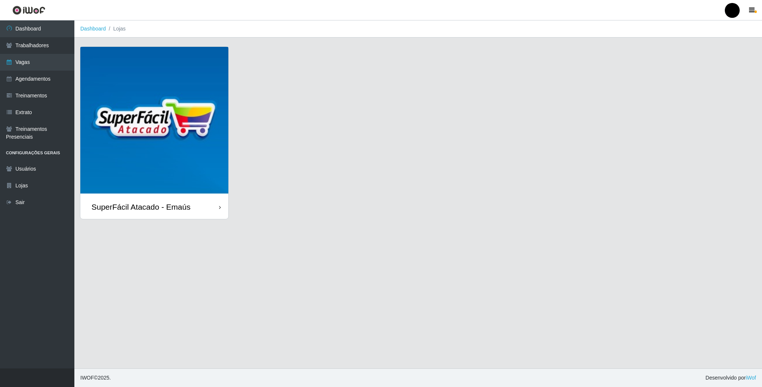
click at [164, 198] on div "SuperFácil Atacado - Emaús" at bounding box center [154, 207] width 148 height 24
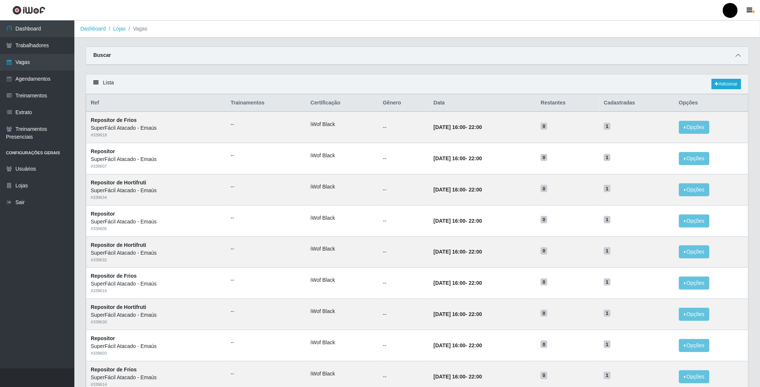
click at [736, 52] on span at bounding box center [738, 55] width 9 height 9
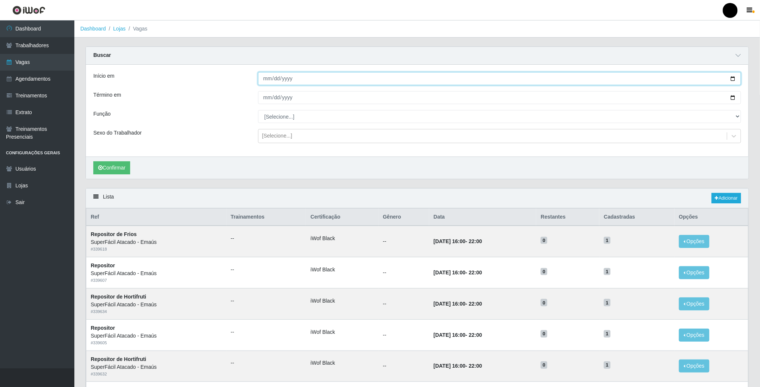
click at [297, 78] on input "Início em" at bounding box center [499, 78] width 483 height 13
click at [735, 80] on input "Início em" at bounding box center [499, 78] width 483 height 13
type input "[DATE]"
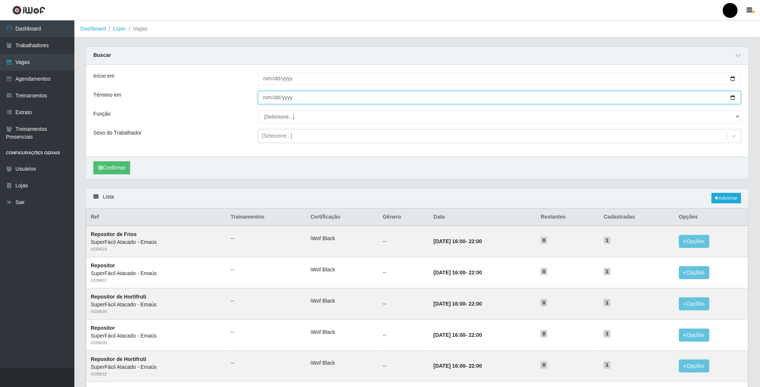
click at [730, 99] on input "Término em" at bounding box center [499, 97] width 483 height 13
type input "[DATE]"
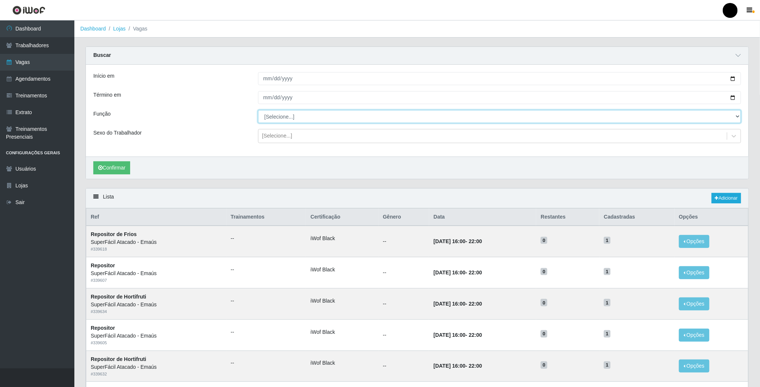
click at [738, 115] on select "[Selecione...] Auxiliar de Estacionamento Auxiliar de Estacionamento + Auxiliar…" at bounding box center [499, 116] width 483 height 13
select select "72"
click at [258, 111] on select "[Selecione...] Auxiliar de Estacionamento Auxiliar de Estacionamento + Auxiliar…" at bounding box center [499, 116] width 483 height 13
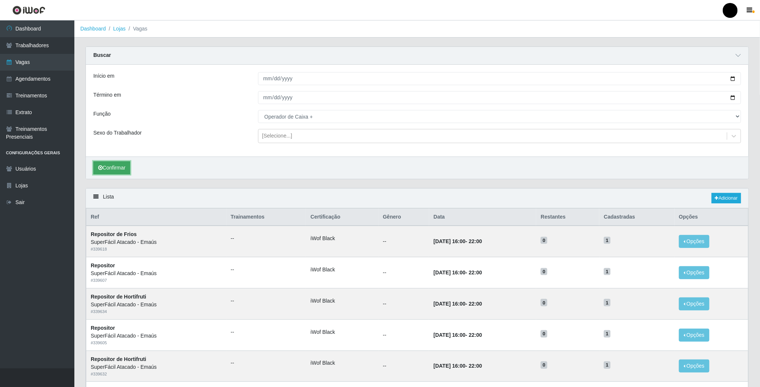
click at [113, 173] on button "Confirmar" at bounding box center [111, 167] width 37 height 13
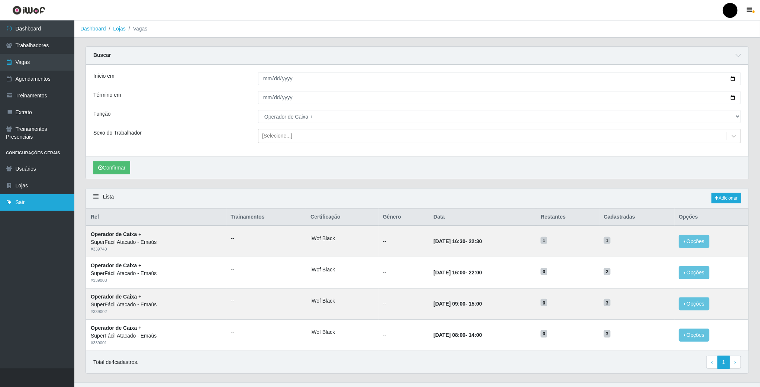
click at [30, 205] on link "Sair" at bounding box center [37, 202] width 74 height 17
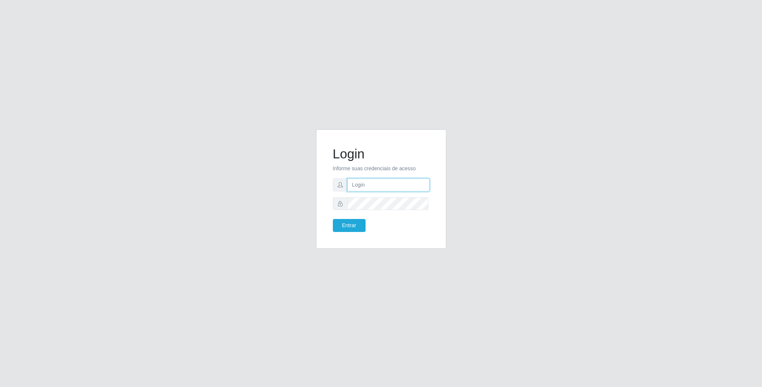
type input "[EMAIL_ADDRESS][DOMAIN_NAME]"
click at [350, 228] on button "Entrar" at bounding box center [349, 225] width 33 height 13
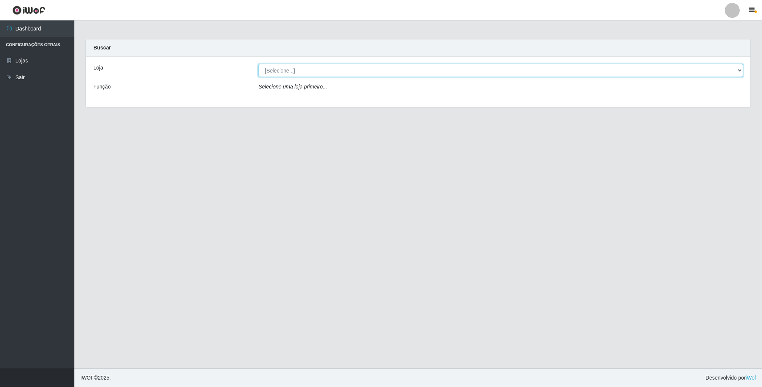
click at [740, 67] on select "[Selecione...] SuperFácil Atacado - Emaús" at bounding box center [501, 70] width 485 height 13
select select "407"
click at [259, 64] on select "[Selecione...] SuperFácil Atacado - Emaús" at bounding box center [501, 70] width 485 height 13
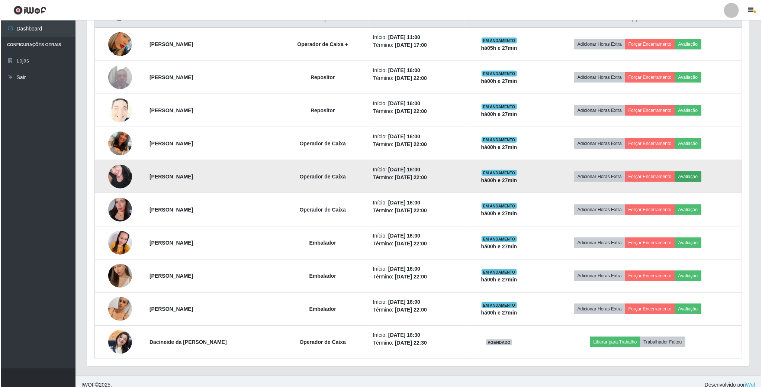
scroll to position [309, 0]
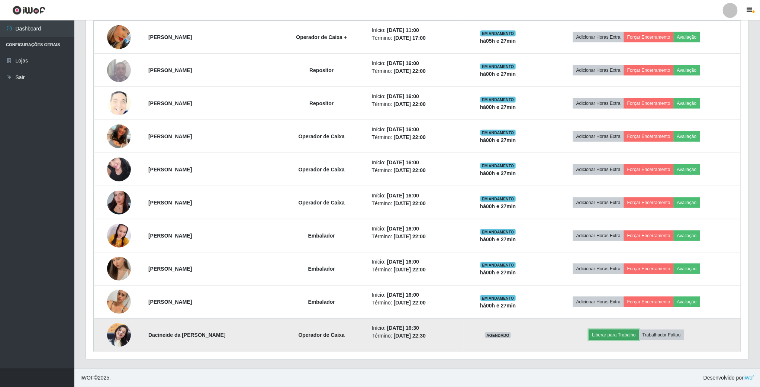
click at [628, 336] on button "Liberar para Trabalho" at bounding box center [614, 335] width 50 height 10
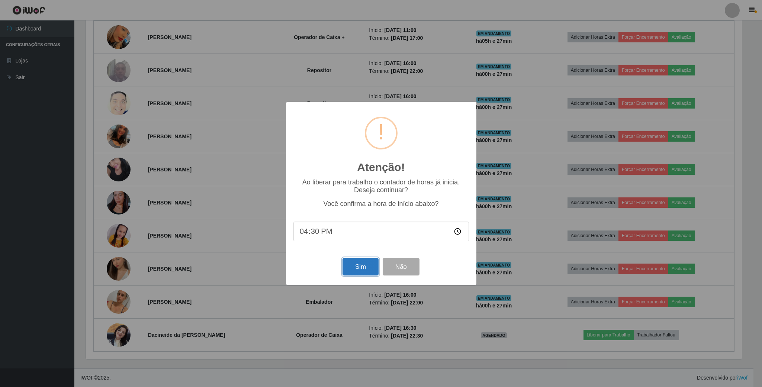
click at [364, 269] on button "Sim" at bounding box center [361, 266] width 36 height 17
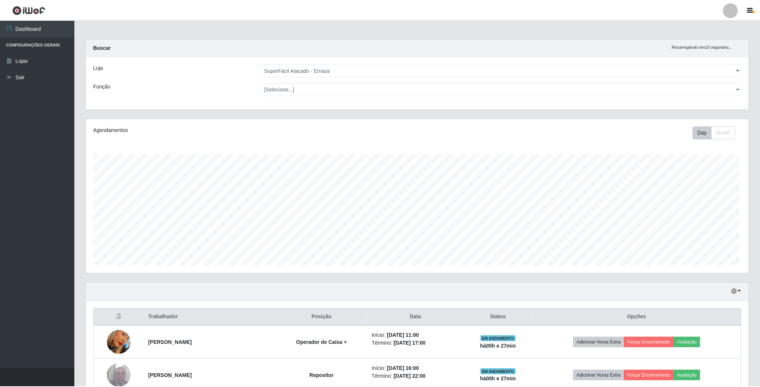
scroll to position [155, 664]
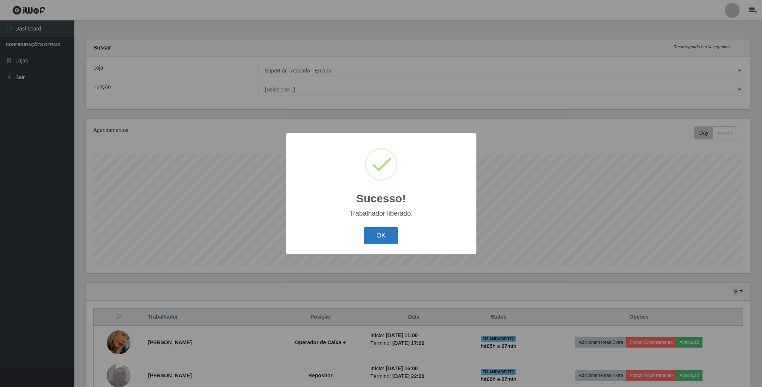
click at [388, 233] on button "OK" at bounding box center [381, 235] width 35 height 17
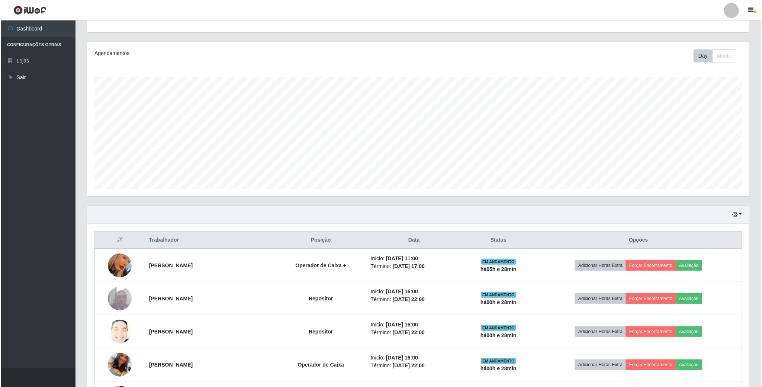
scroll to position [0, 0]
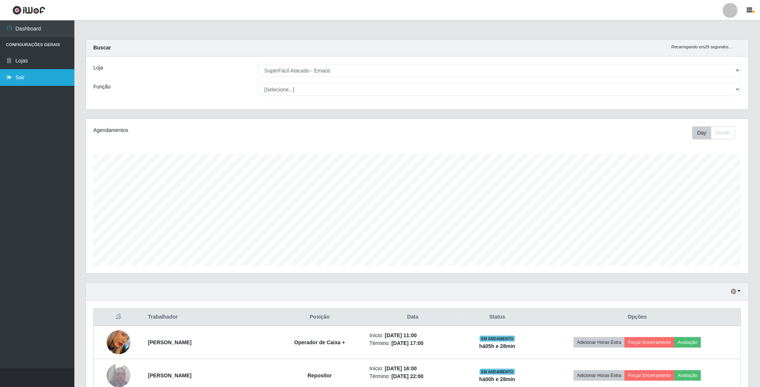
click at [13, 82] on link "Sair" at bounding box center [37, 77] width 74 height 17
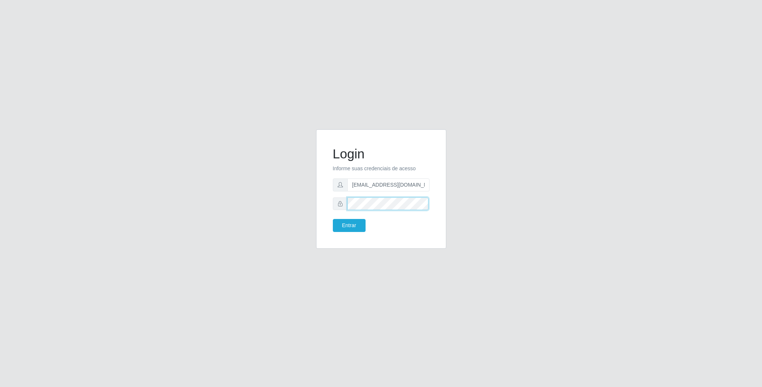
click at [298, 194] on div "Login Informe suas credenciais de acesso geovanamatias2015@gmail.com Entrar" at bounding box center [381, 193] width 424 height 129
drag, startPoint x: 412, startPoint y: 185, endPoint x: 448, endPoint y: 185, distance: 35.7
click at [448, 185] on div "Login Informe suas credenciais de acesso geovanamatias2015@gmail.com Entrar" at bounding box center [381, 193] width 141 height 129
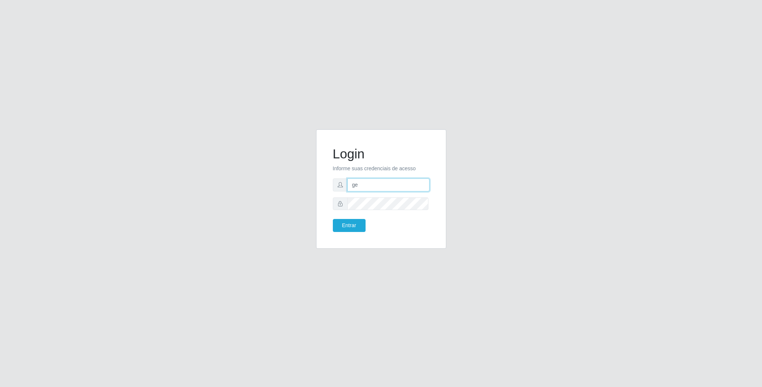
type input "g"
click at [388, 181] on input "text" at bounding box center [388, 185] width 82 height 13
type input "[EMAIL_ADDRESS][DOMAIN_NAME]"
click at [350, 227] on button "Entrar" at bounding box center [349, 225] width 33 height 13
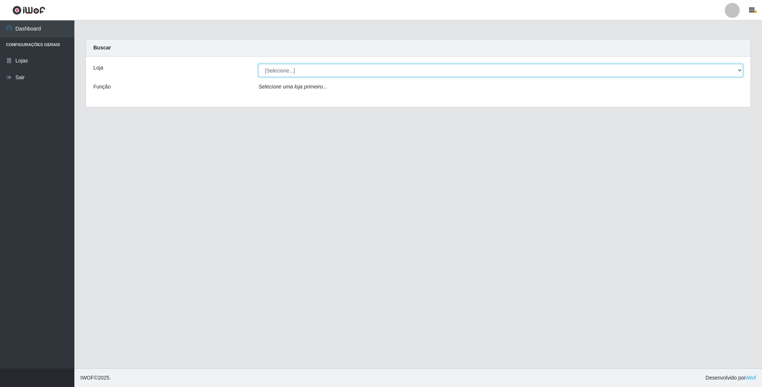
click at [322, 65] on select "[Selecione...] SuperFácil Atacado - Emaús" at bounding box center [501, 70] width 485 height 13
select select "407"
click at [259, 64] on select "[Selecione...] SuperFácil Atacado - Emaús" at bounding box center [501, 70] width 485 height 13
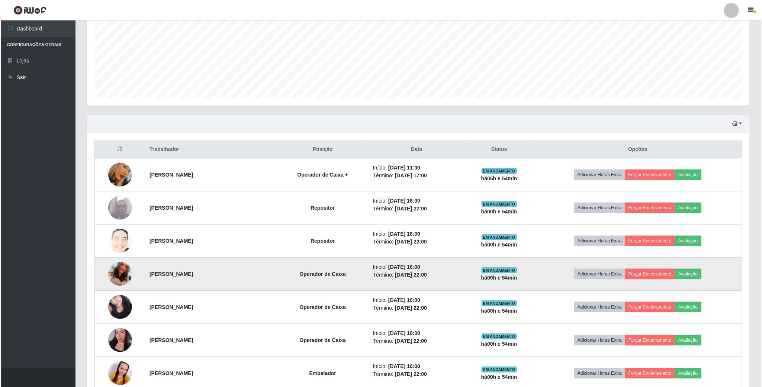
scroll to position [167, 0]
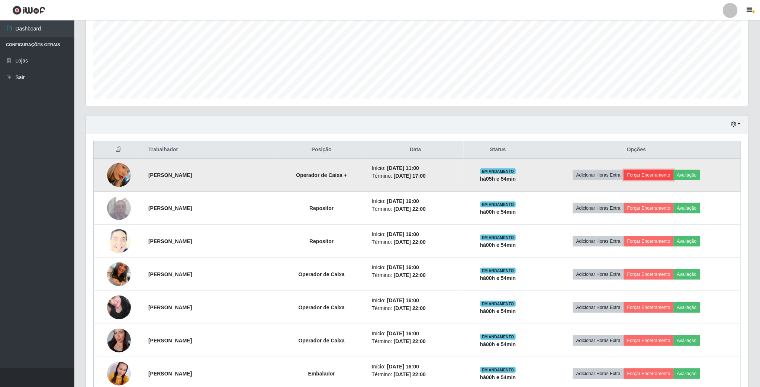
click at [671, 178] on button "Forçar Encerramento" at bounding box center [649, 175] width 50 height 10
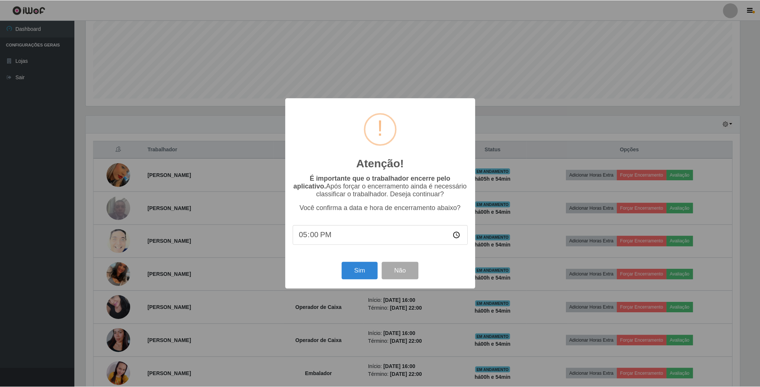
scroll to position [155, 656]
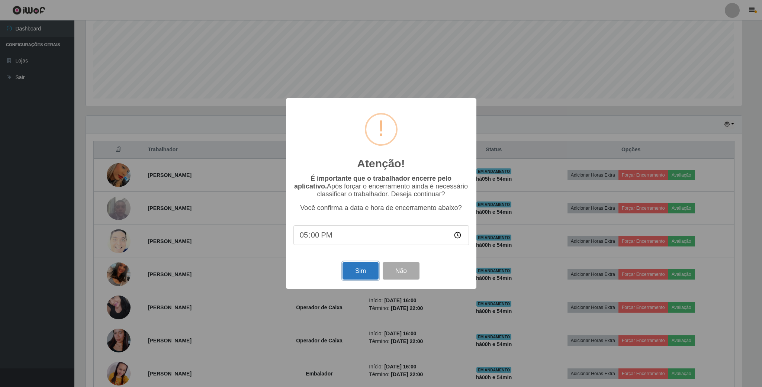
click at [362, 271] on button "Sim" at bounding box center [361, 270] width 36 height 17
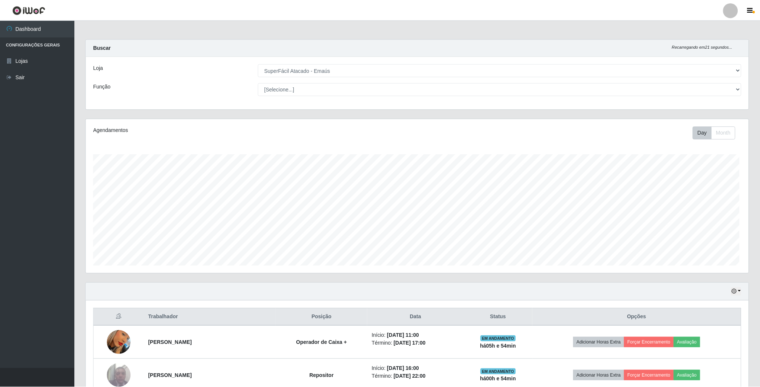
scroll to position [155, 664]
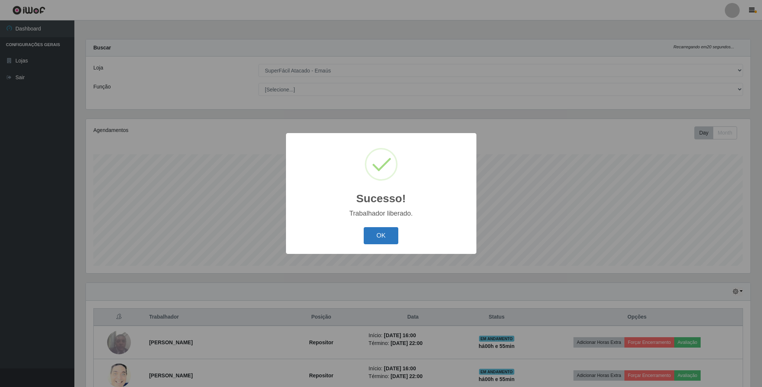
click at [385, 235] on button "OK" at bounding box center [381, 235] width 35 height 17
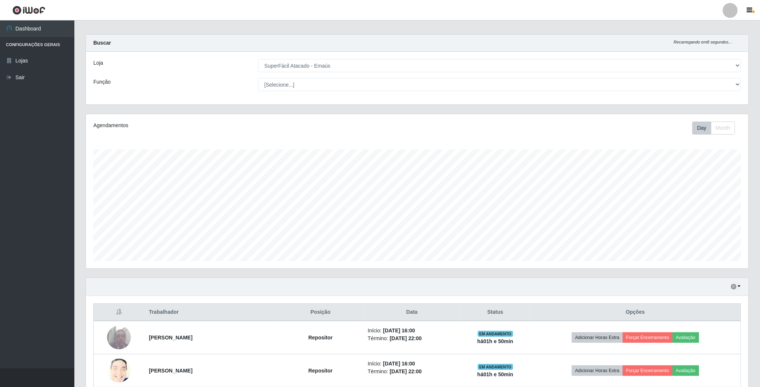
scroll to position [0, 0]
